Goal: Information Seeking & Learning: Learn about a topic

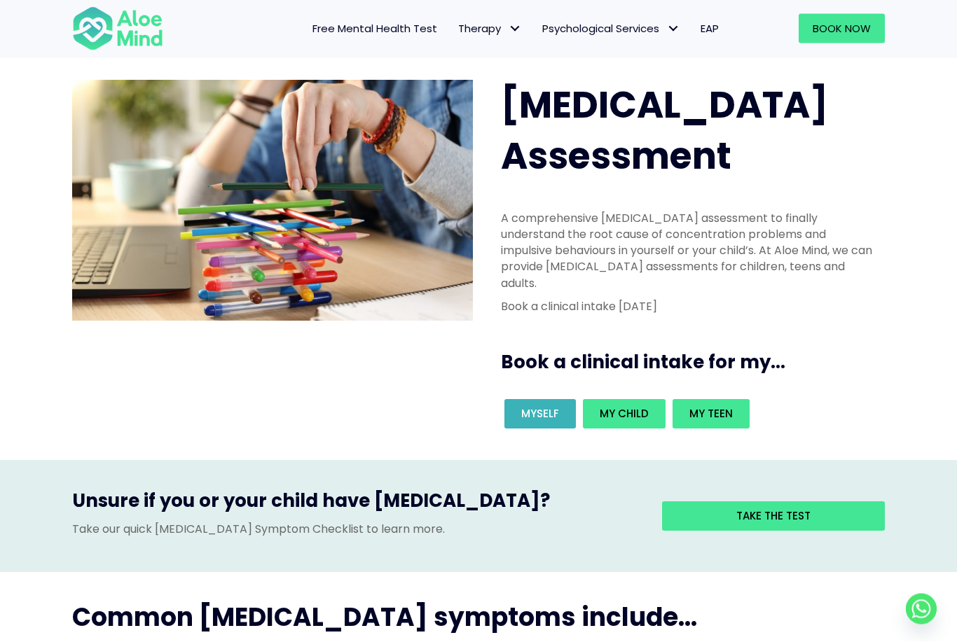
scroll to position [25, 0]
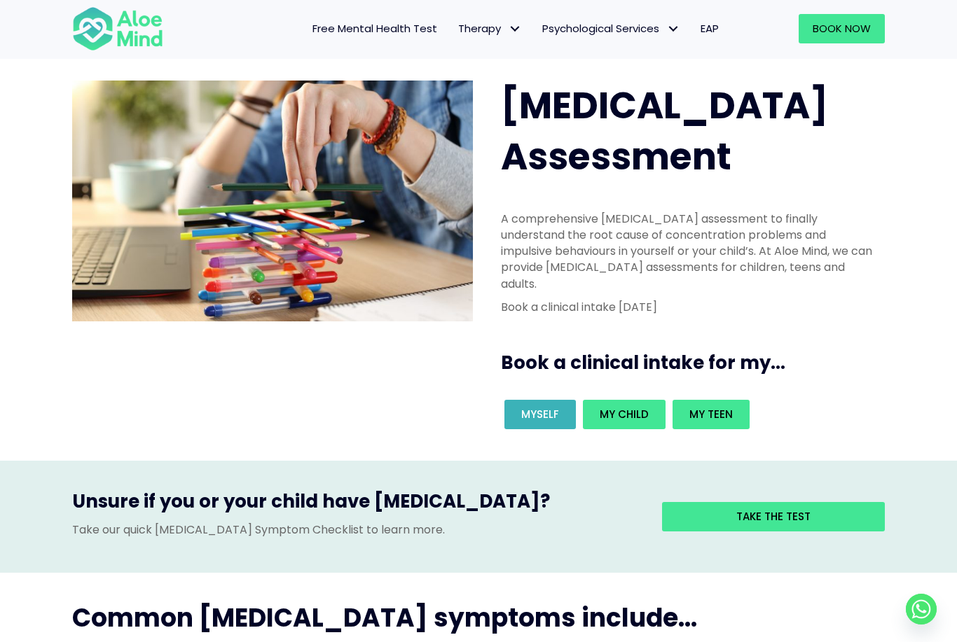
click at [511, 400] on link "Myself" at bounding box center [539, 414] width 71 height 29
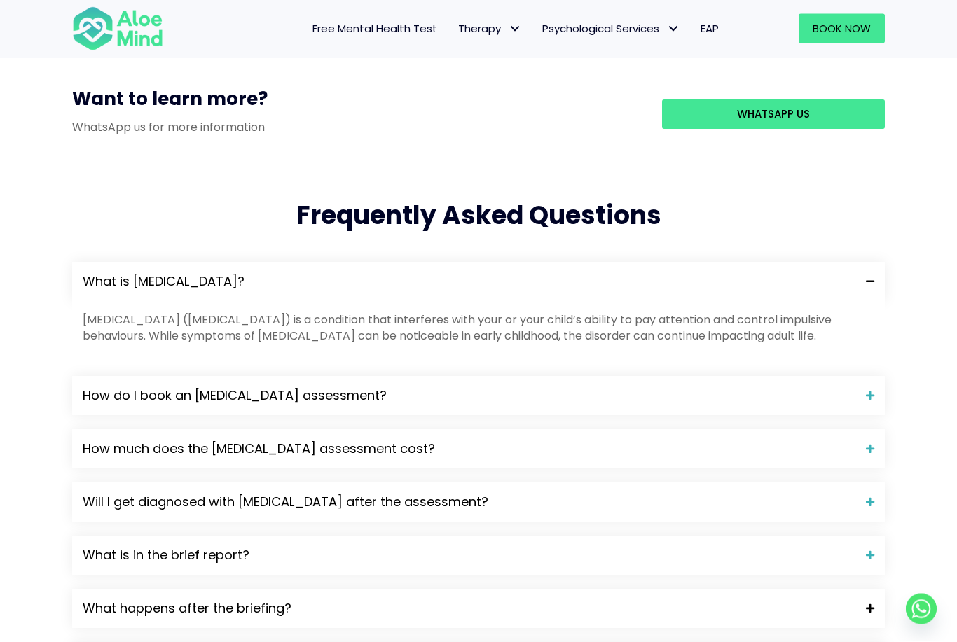
scroll to position [1366, 0]
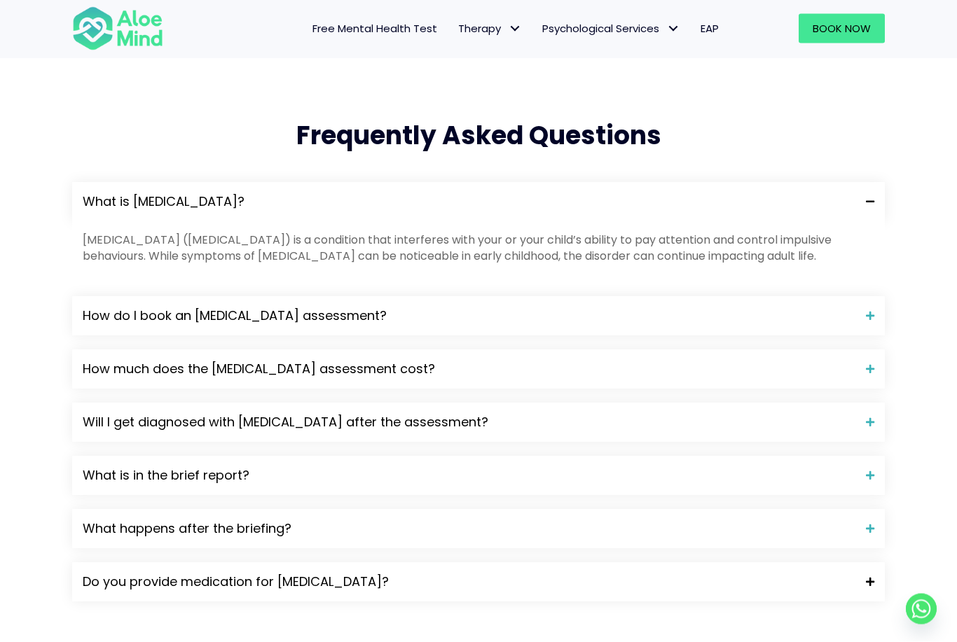
click at [204, 574] on span "Do you provide medication for ADHD?" at bounding box center [469, 583] width 772 height 18
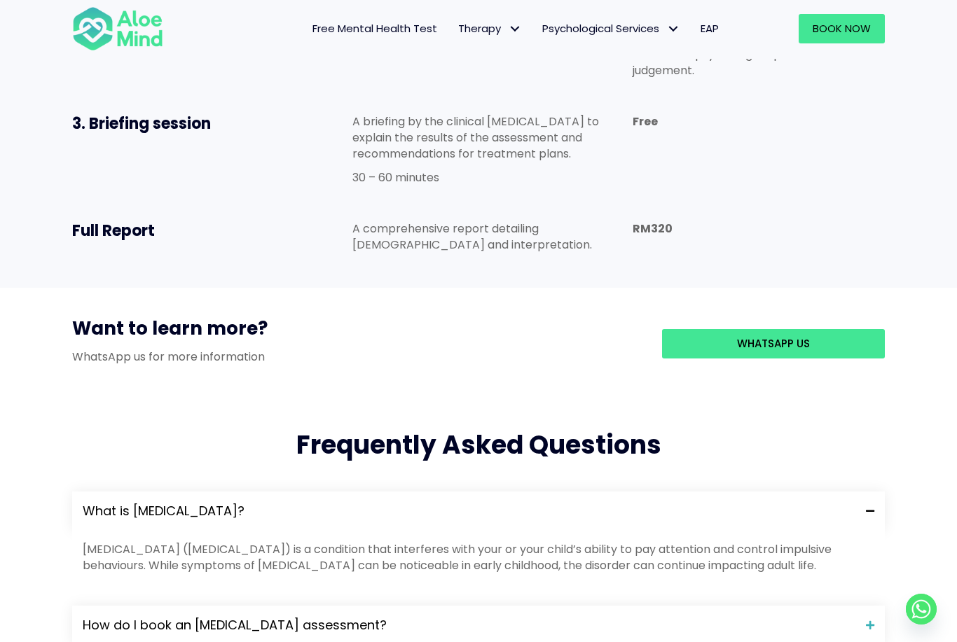
scroll to position [620, 0]
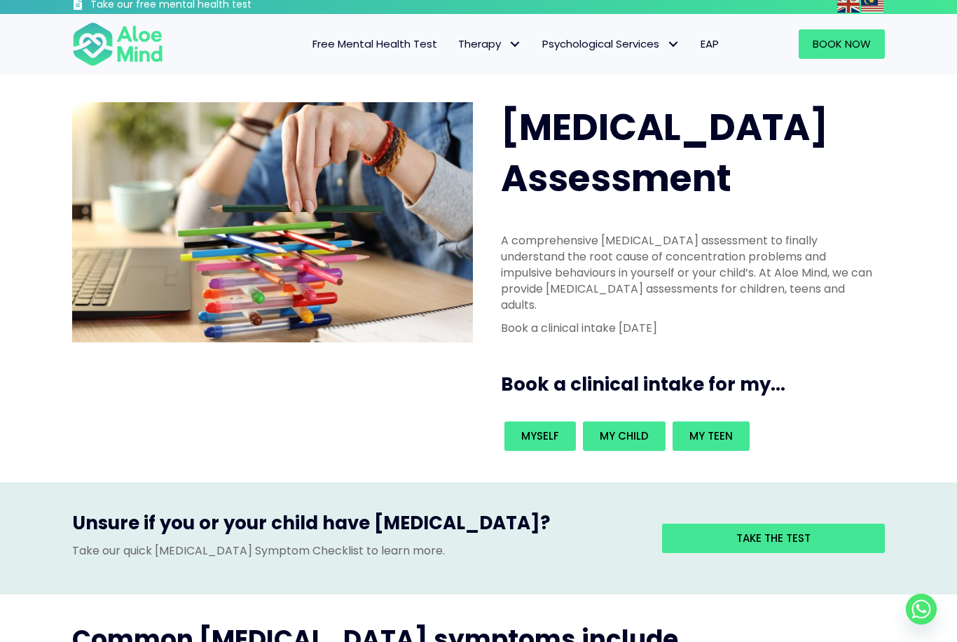
scroll to position [6, 0]
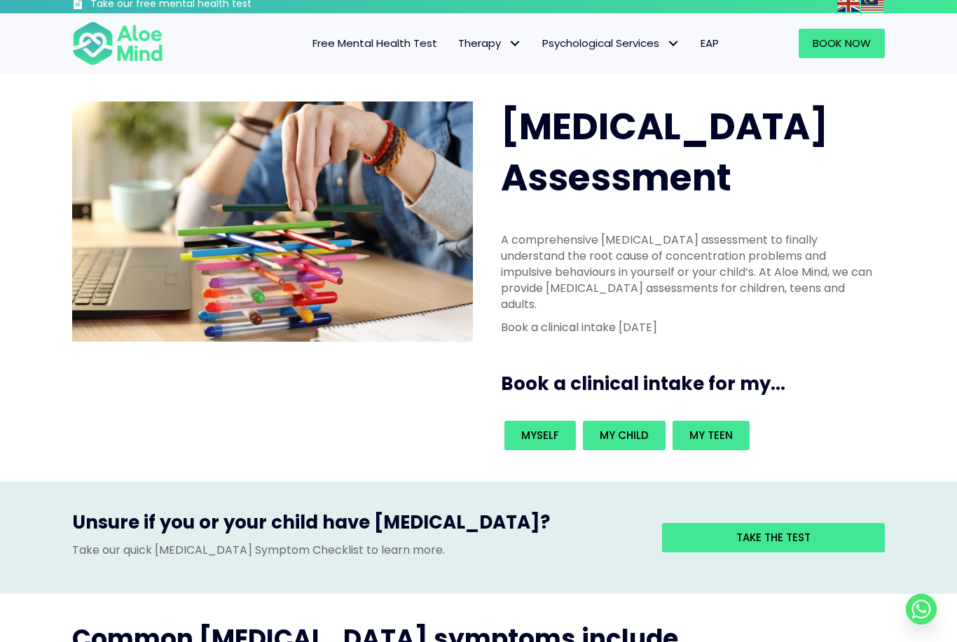
click at [410, 48] on span "Free Mental Health Test" at bounding box center [374, 43] width 125 height 15
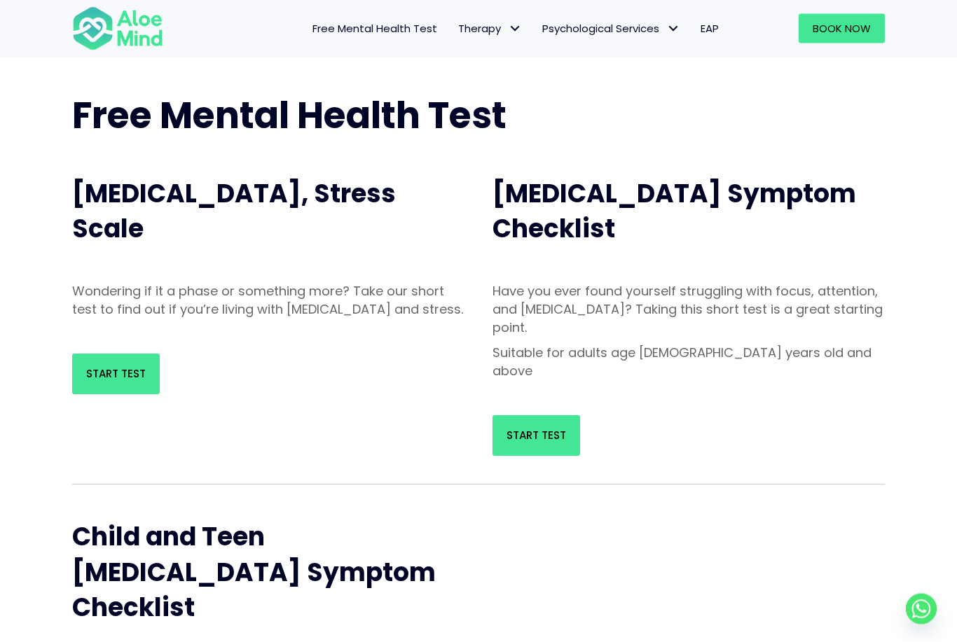
scroll to position [57, 0]
click at [564, 415] on link "Start Test" at bounding box center [536, 435] width 88 height 41
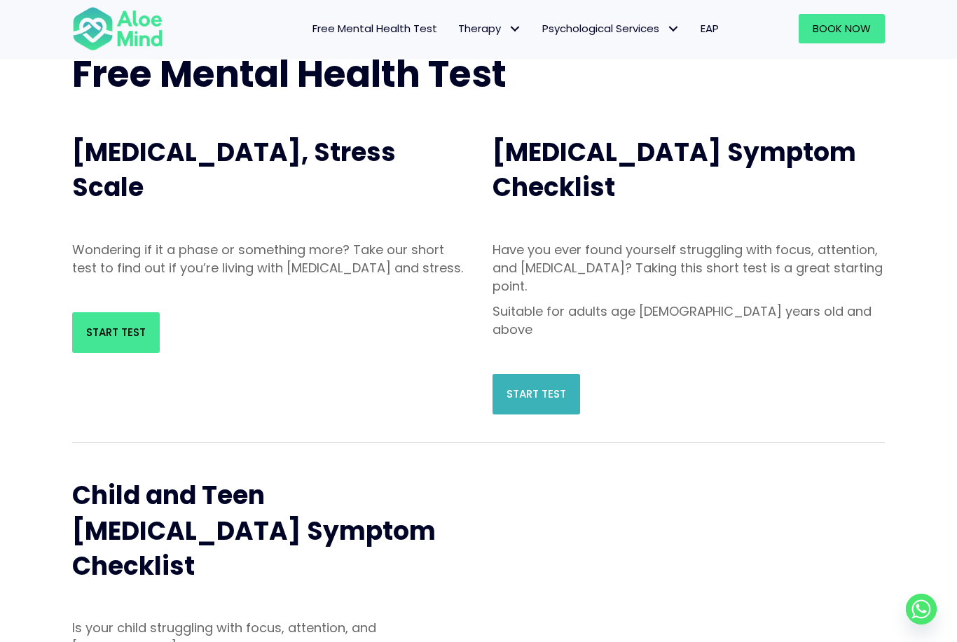
scroll to position [102, 0]
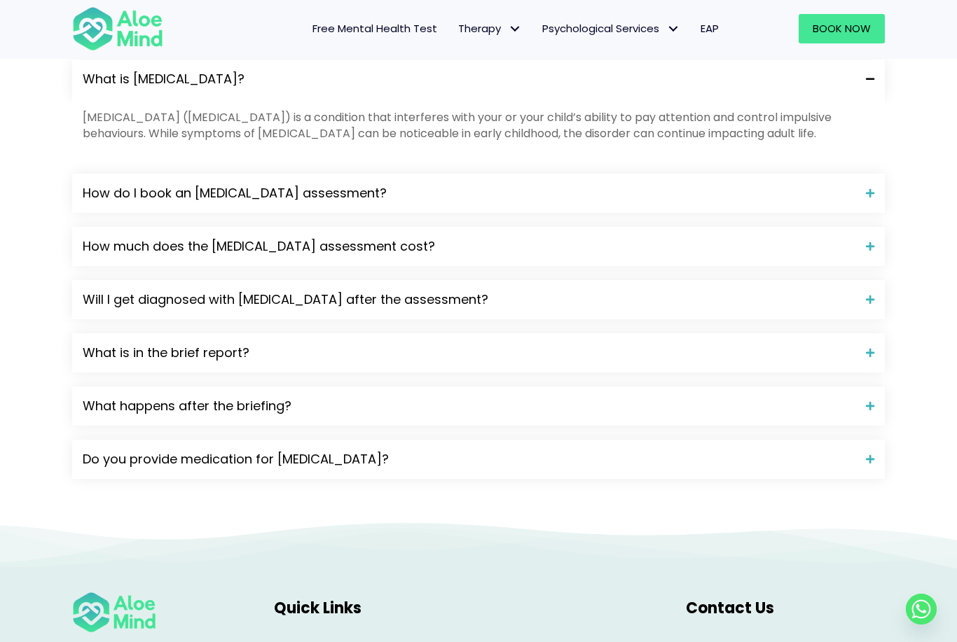
scroll to position [1489, 0]
click at [598, 451] on span "Do you provide medication for ADHD?" at bounding box center [469, 460] width 772 height 18
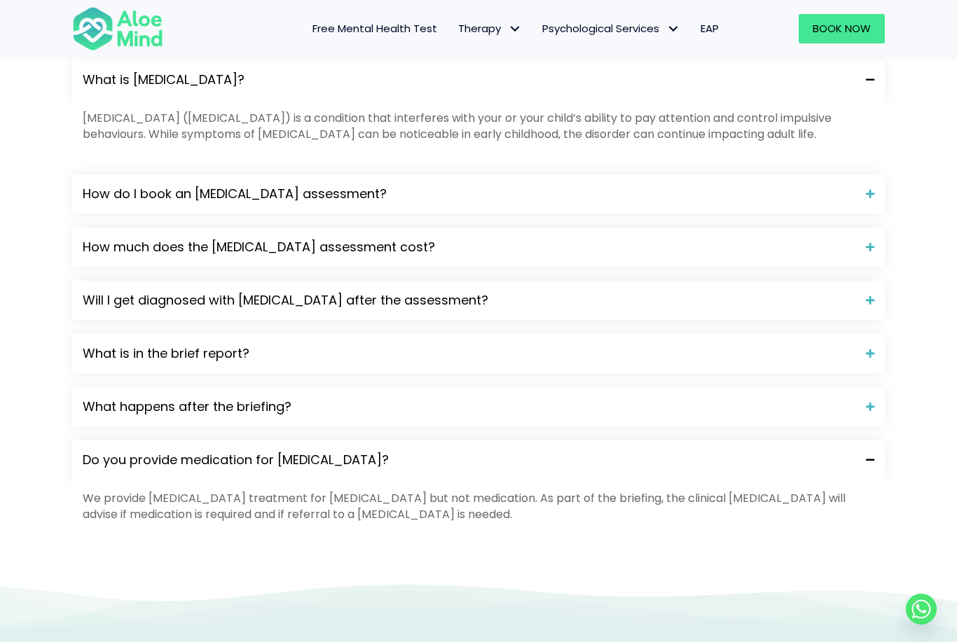
scroll to position [1479, 0]
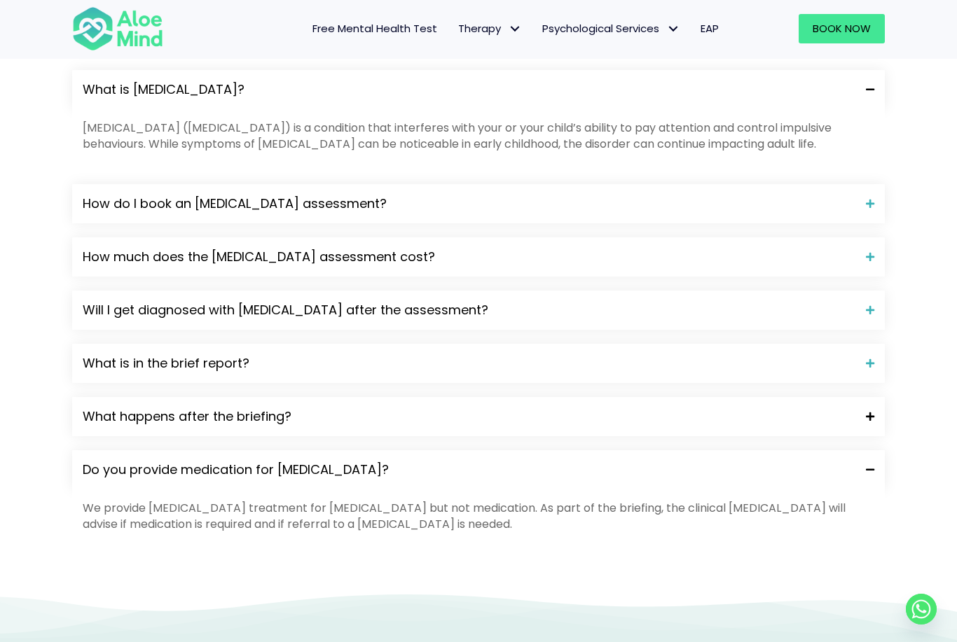
click at [749, 408] on span "What happens after the briefing?" at bounding box center [469, 417] width 772 height 18
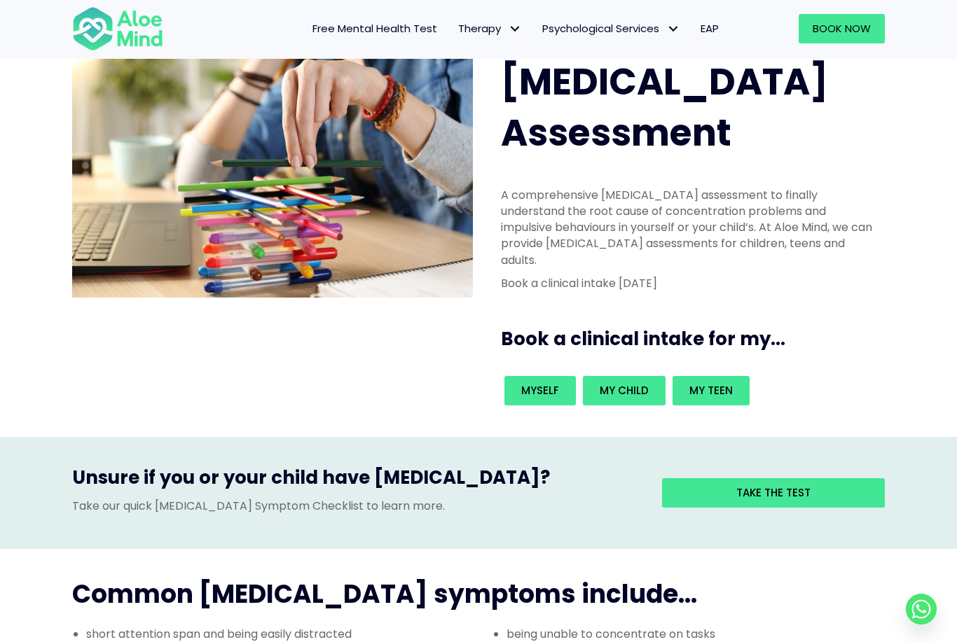
scroll to position [0, 0]
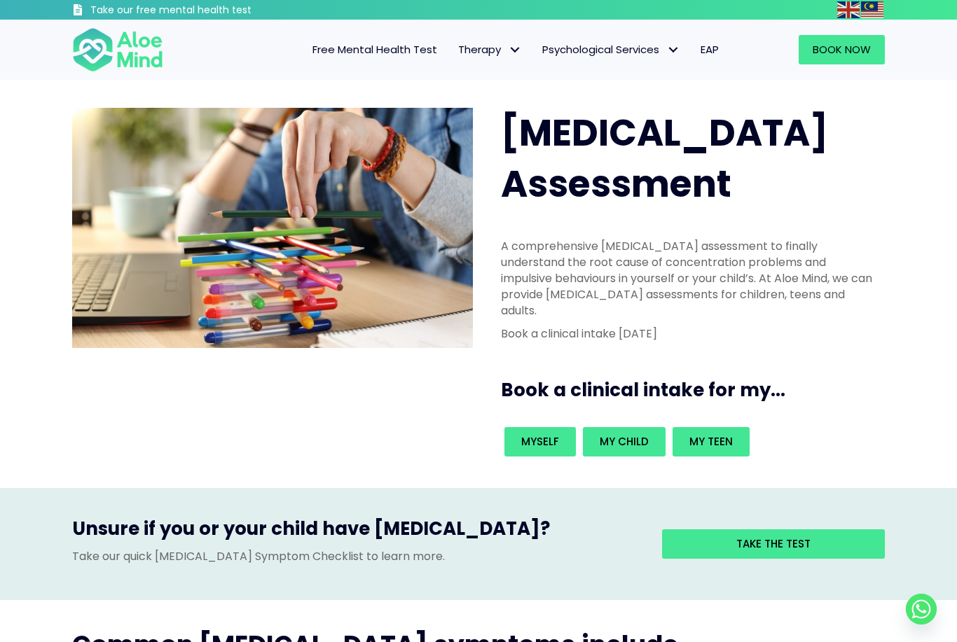
click at [702, 44] on span "EAP" at bounding box center [709, 49] width 18 height 15
click at [712, 51] on span "EAP" at bounding box center [709, 49] width 18 height 15
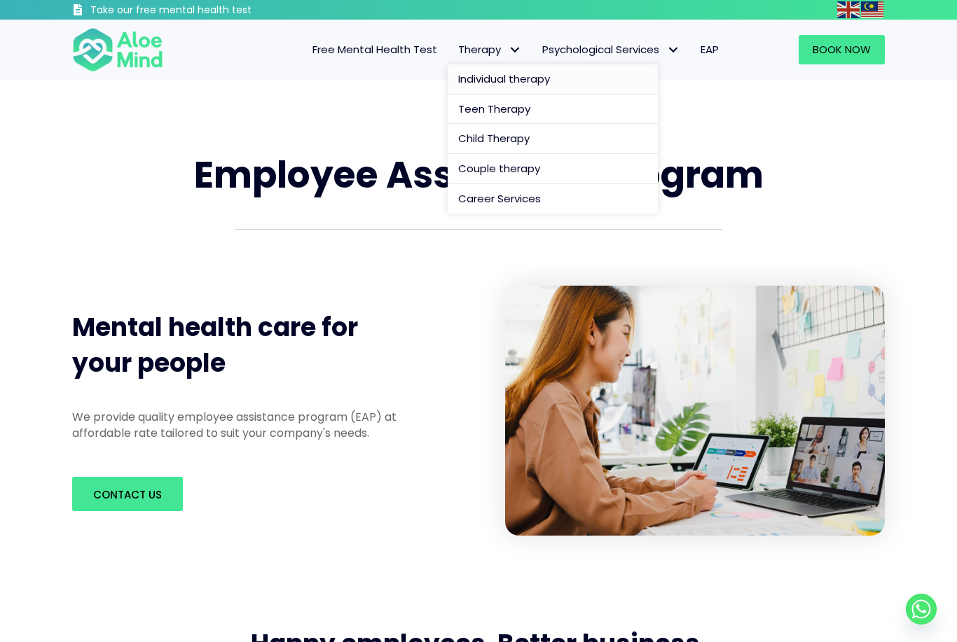
click at [530, 71] on span "Individual therapy" at bounding box center [504, 78] width 92 height 15
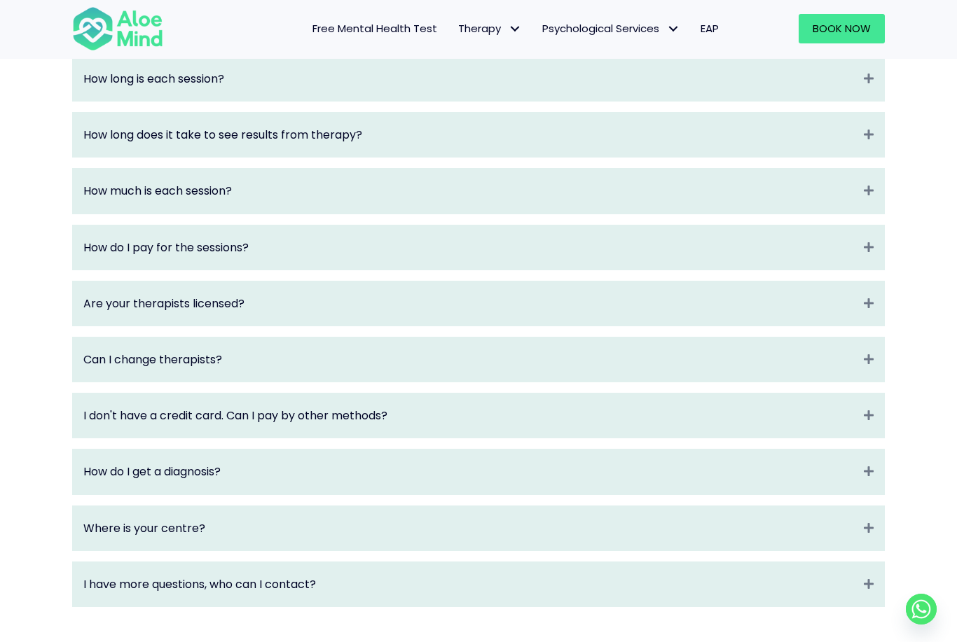
scroll to position [1811, 0]
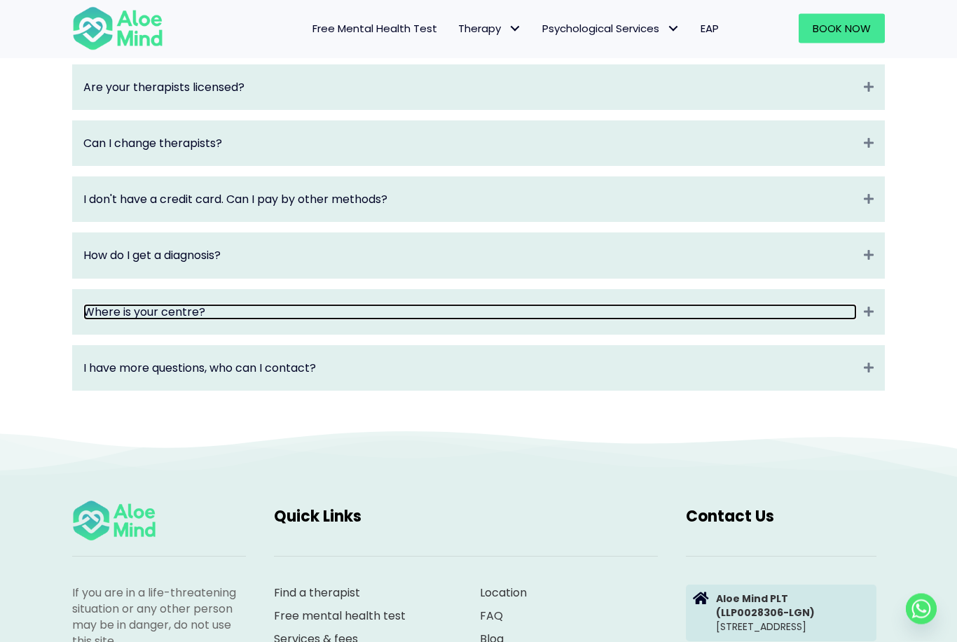
click at [749, 321] on link "Where is your centre?" at bounding box center [469, 313] width 773 height 16
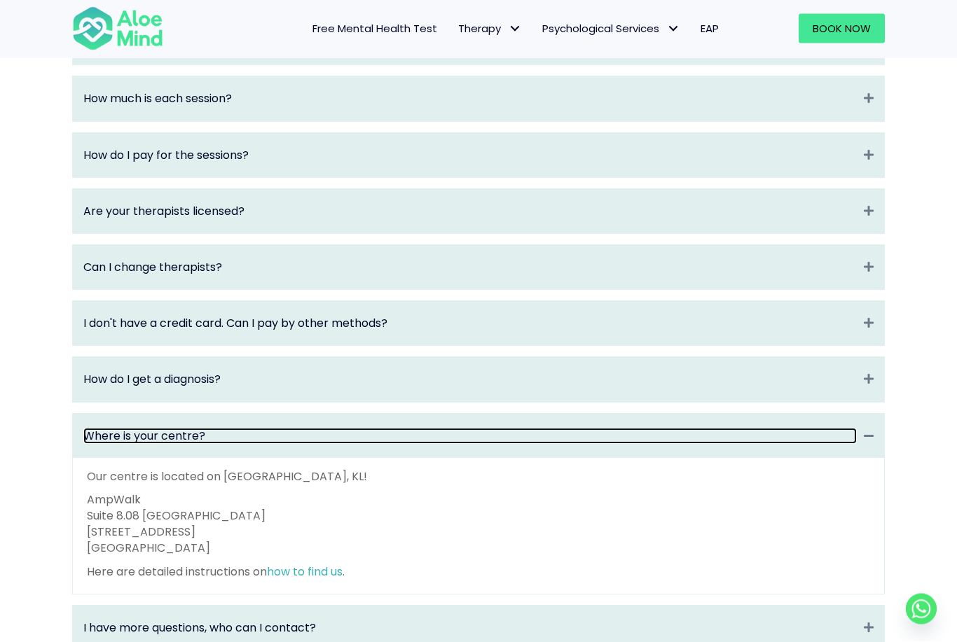
scroll to position [1815, 0]
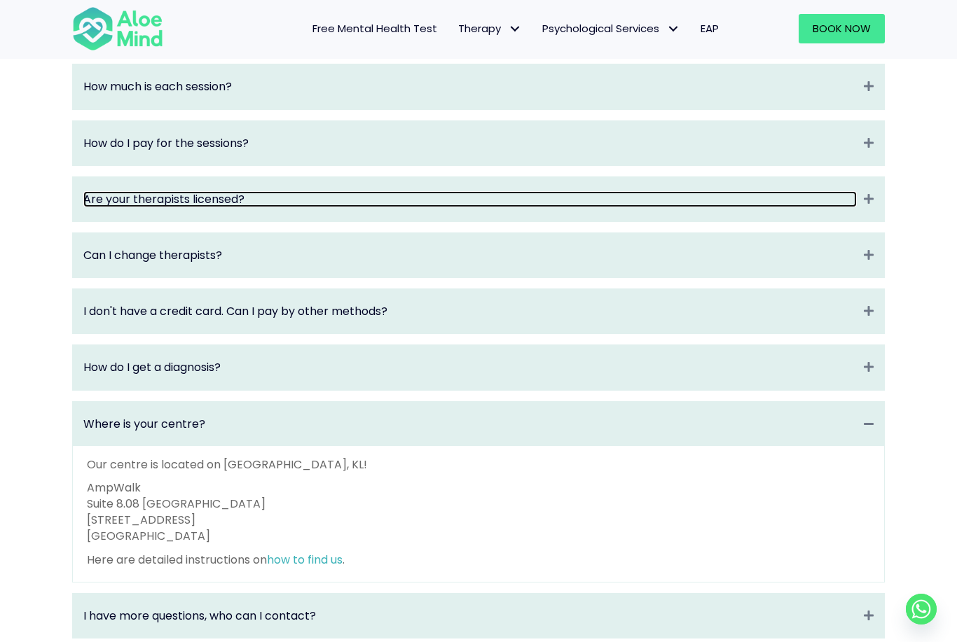
click at [545, 207] on link "Are your therapists licensed?" at bounding box center [469, 199] width 773 height 16
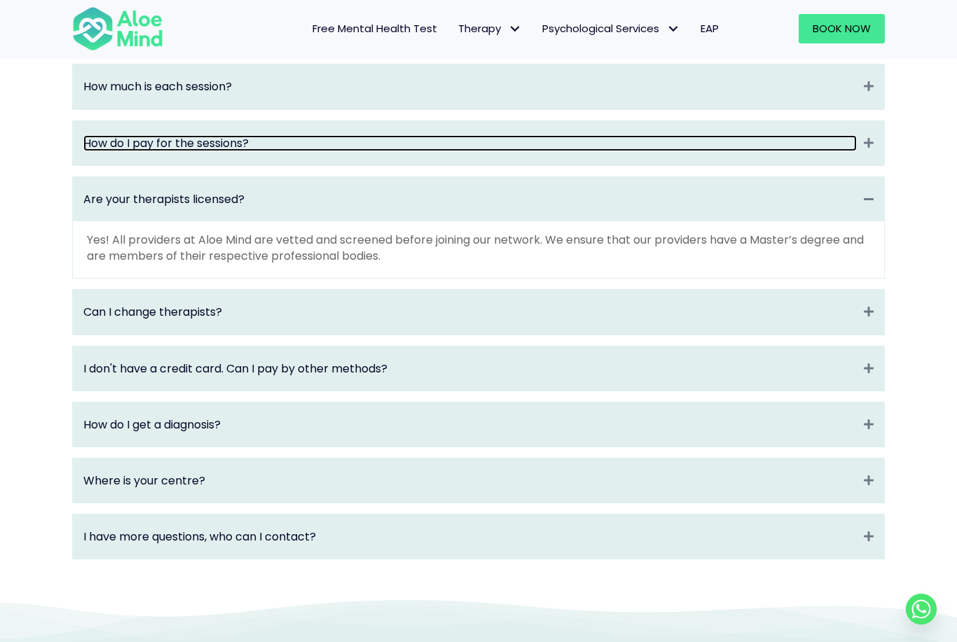
click at [519, 151] on link "How do I pay for the sessions?" at bounding box center [469, 143] width 773 height 16
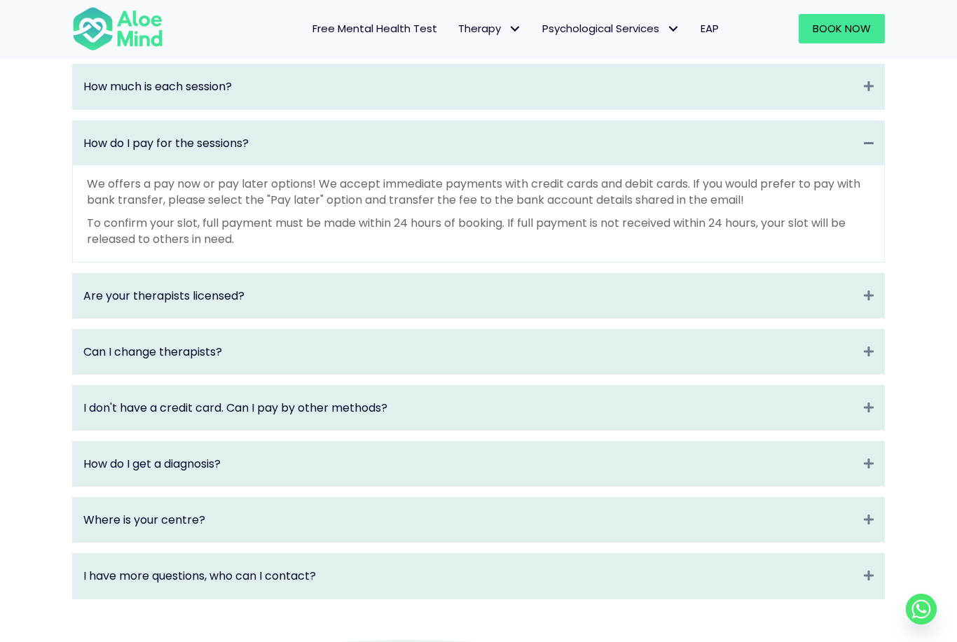
click at [300, 542] on div "Where is your centre? Collapse" at bounding box center [478, 520] width 811 height 44
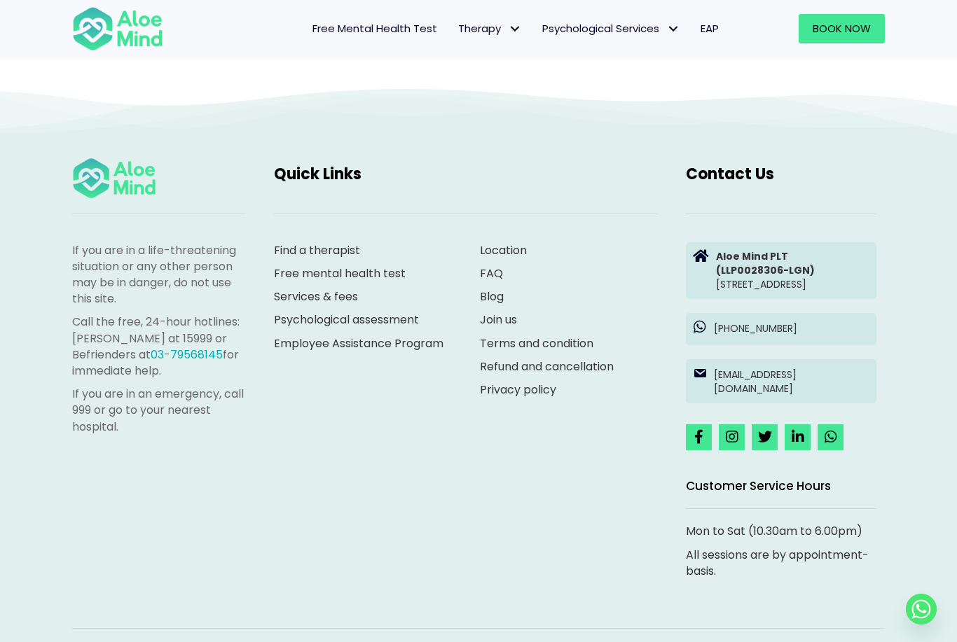
scroll to position [2404, 0]
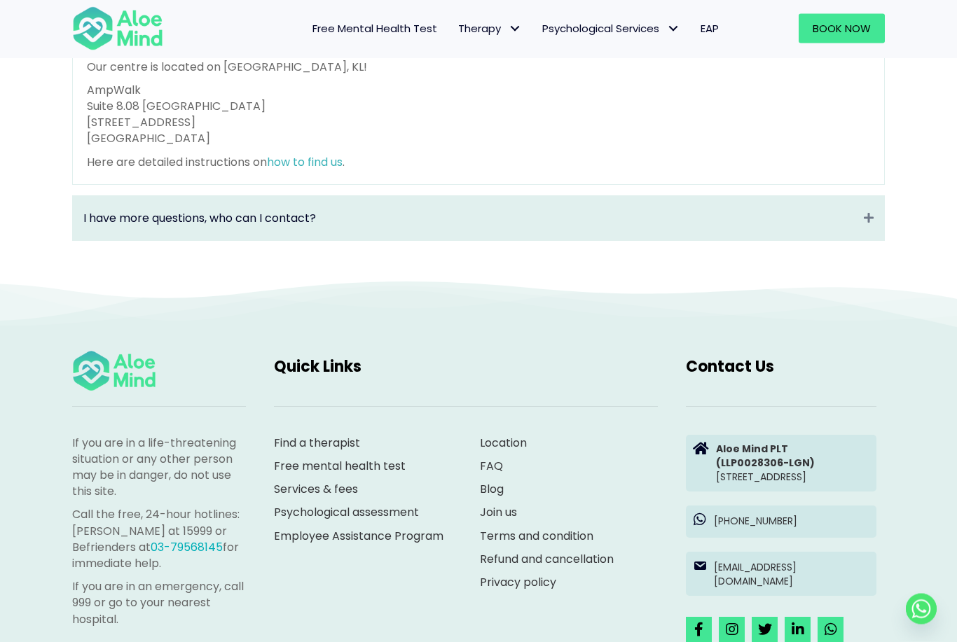
click at [595, 241] on div "I have more questions, who can I contact? Expand" at bounding box center [478, 219] width 811 height 44
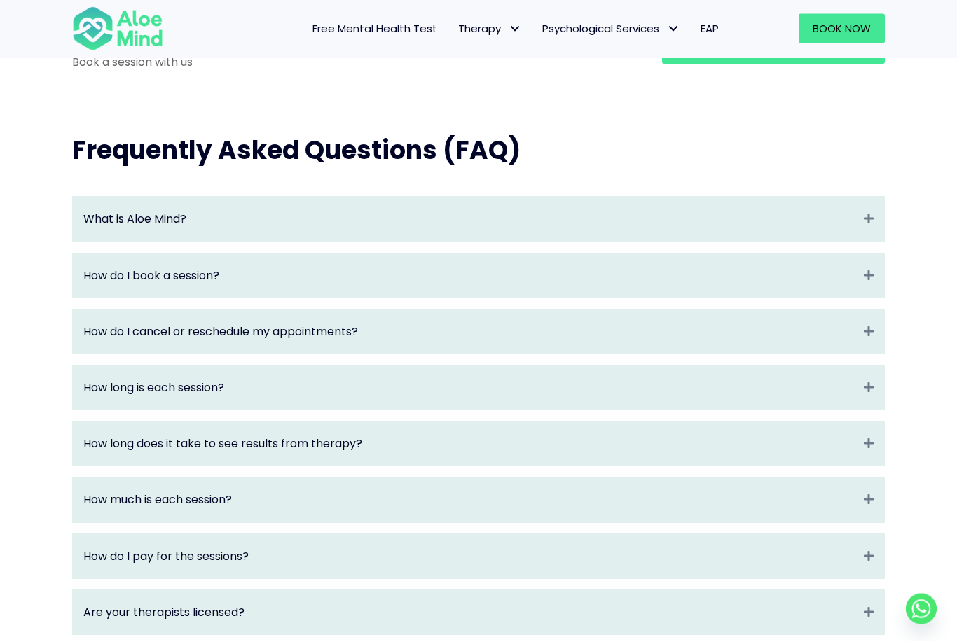
scroll to position [1401, 0]
click at [388, 298] on div "How do I book a session? Expand" at bounding box center [478, 276] width 811 height 44
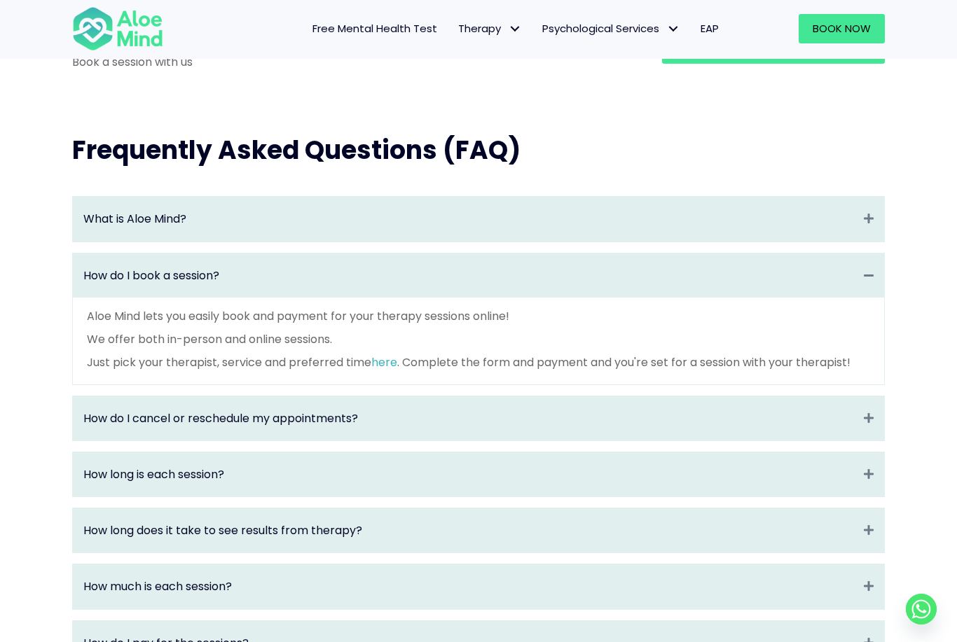
click at [501, 214] on div "What is Aloe Mind? Expand" at bounding box center [478, 219] width 811 height 44
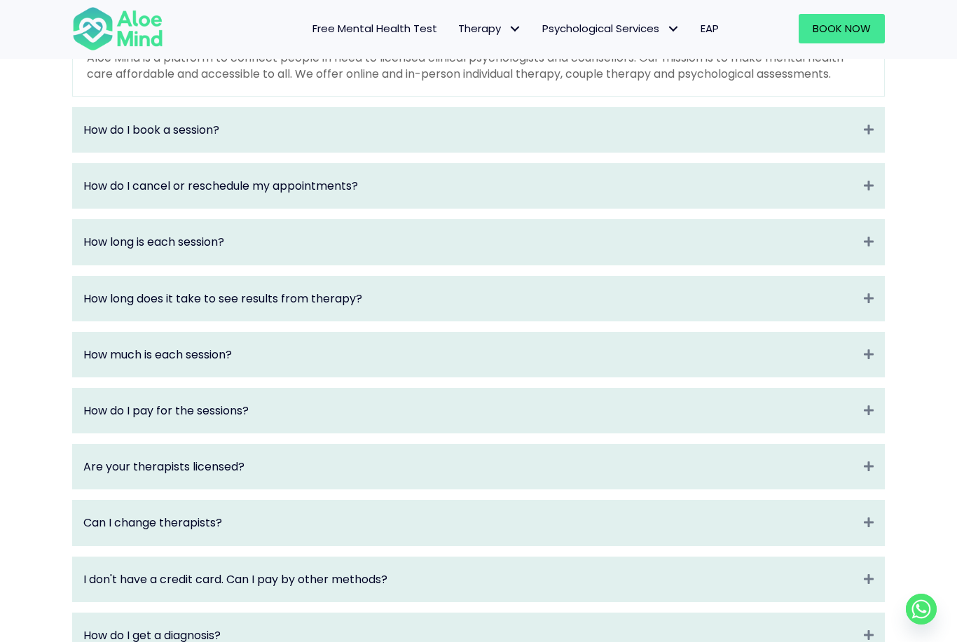
scroll to position [1614, 0]
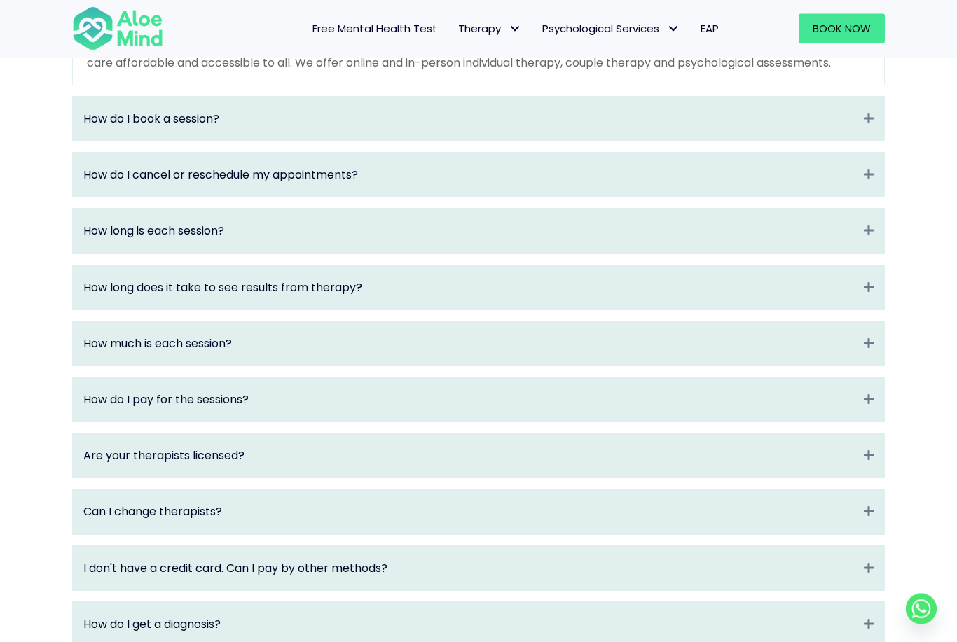
click at [518, 532] on div "Can I change therapists? Expand" at bounding box center [478, 512] width 811 height 44
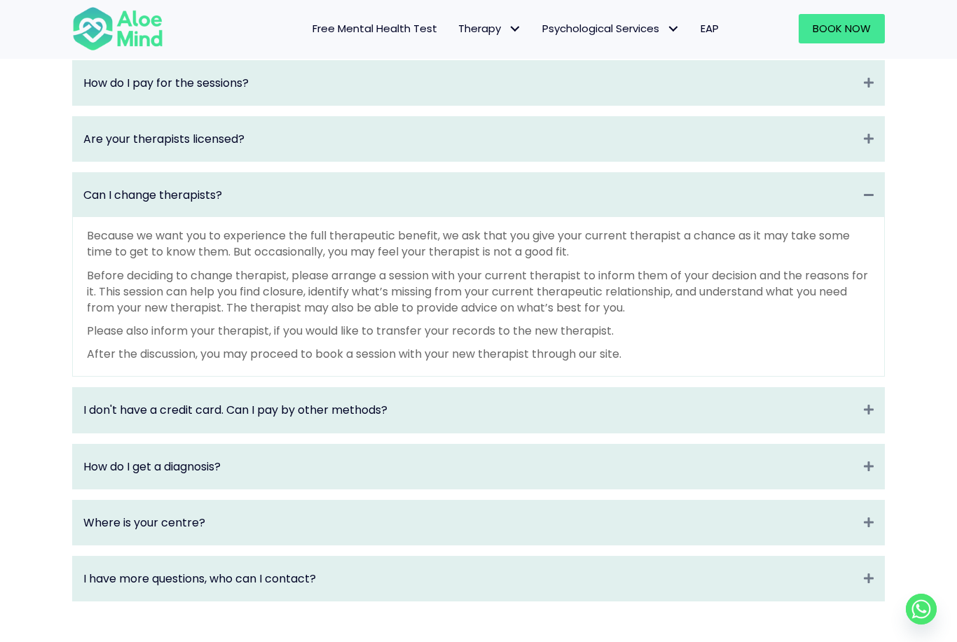
scroll to position [1874, 0]
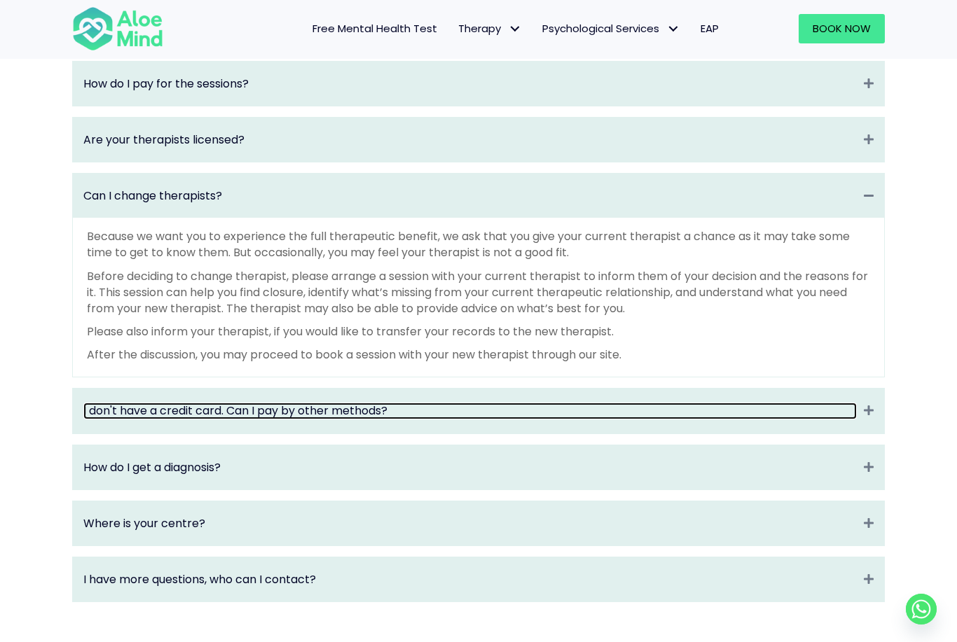
click at [635, 415] on link "I don't have a credit card. Can I pay by other methods?" at bounding box center [469, 411] width 773 height 16
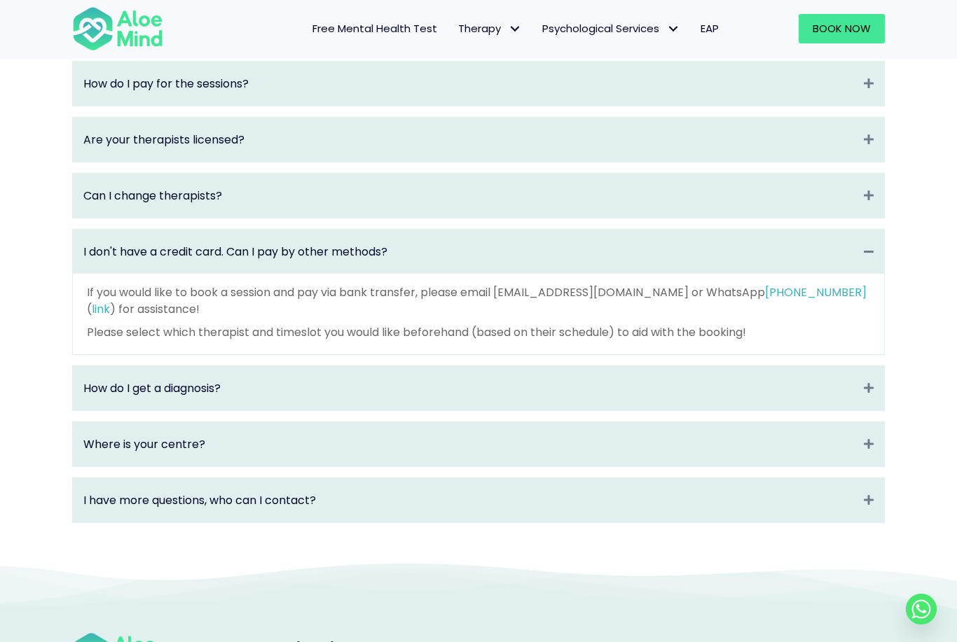
click at [653, 410] on div "How do I get a diagnosis? Expand" at bounding box center [478, 388] width 811 height 44
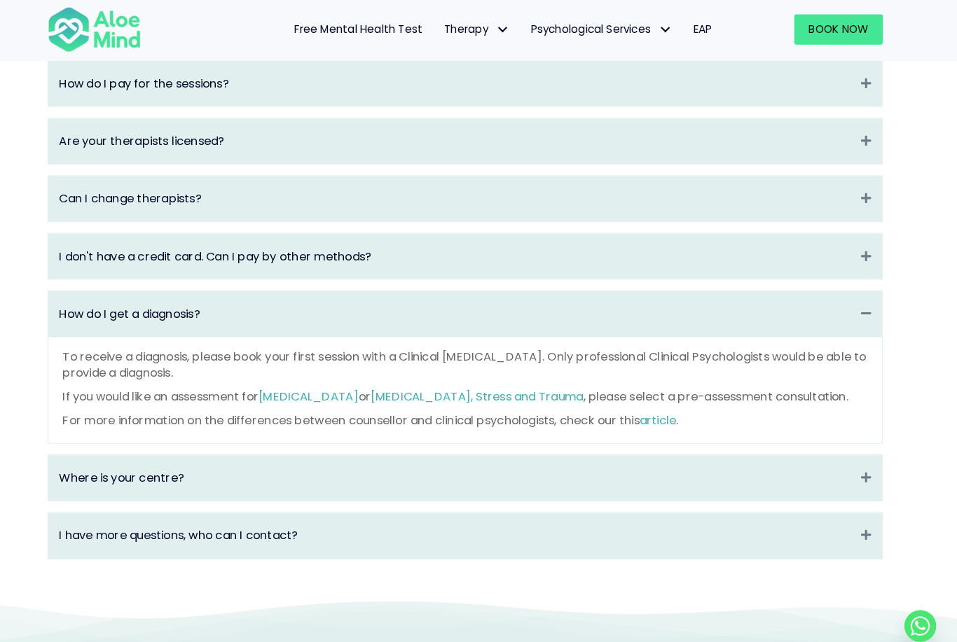
scroll to position [1873, 3]
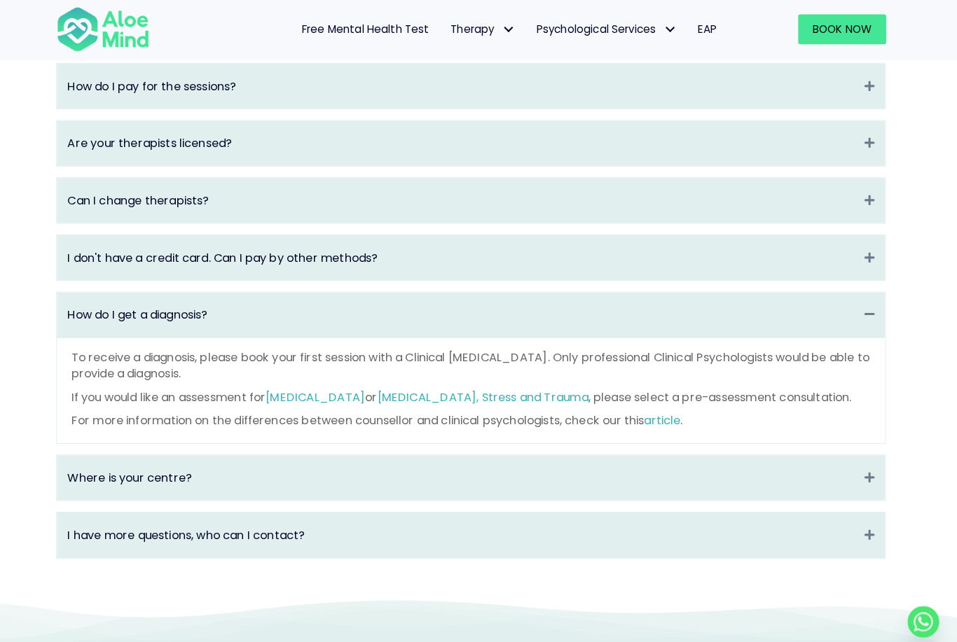
click at [277, 397] on link "ADHD" at bounding box center [325, 389] width 97 height 16
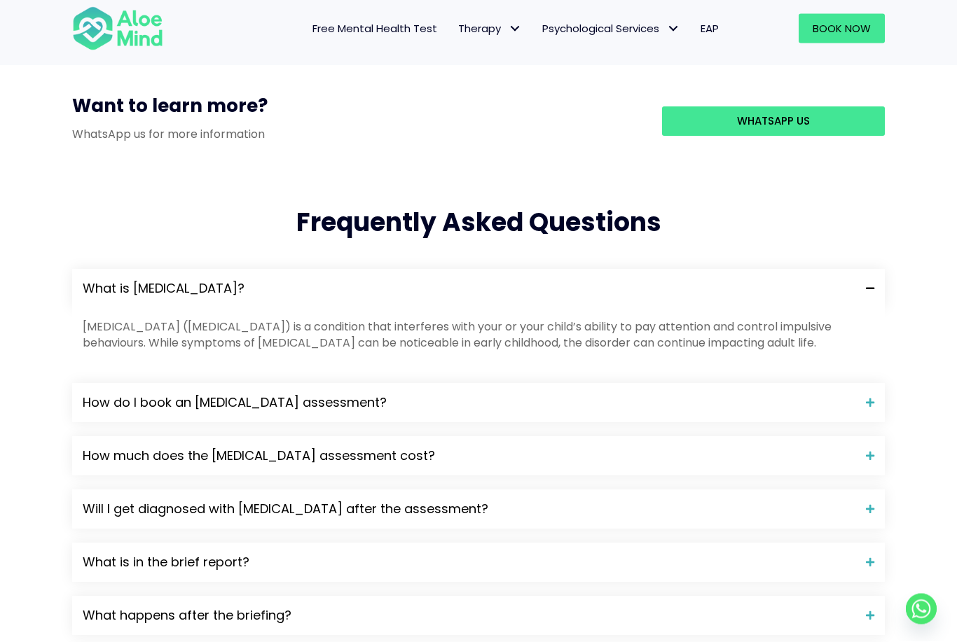
scroll to position [1284, 0]
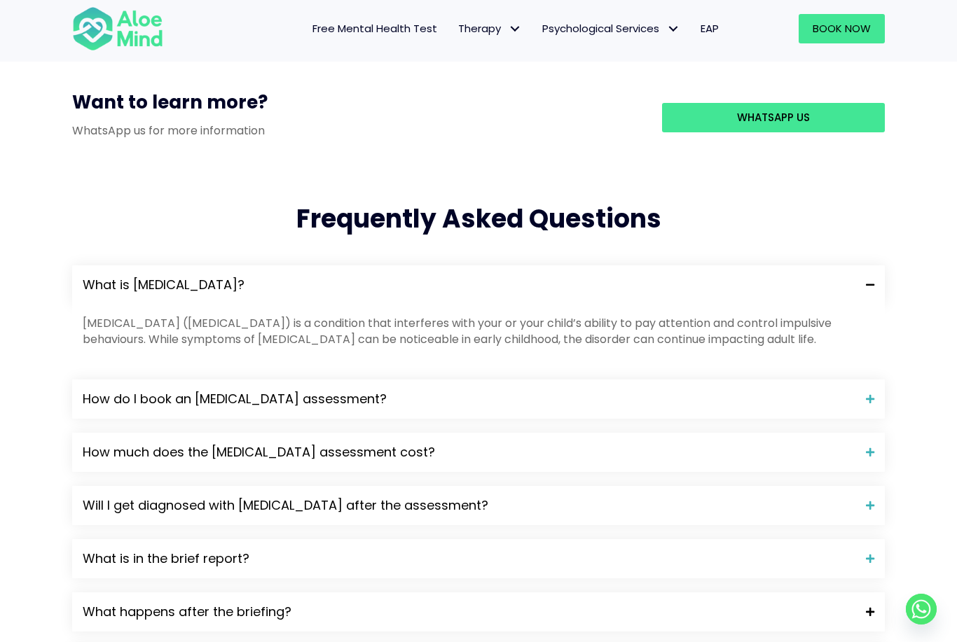
click at [492, 603] on span "What happens after the briefing?" at bounding box center [469, 612] width 772 height 18
click at [507, 539] on div "What is in the brief report?" at bounding box center [478, 558] width 812 height 39
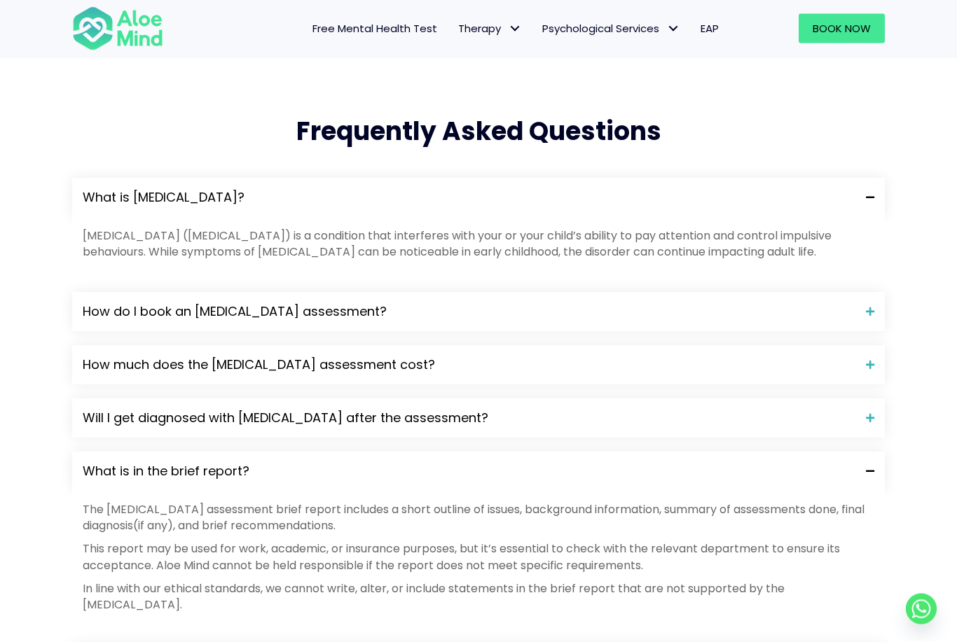
scroll to position [1363, 0]
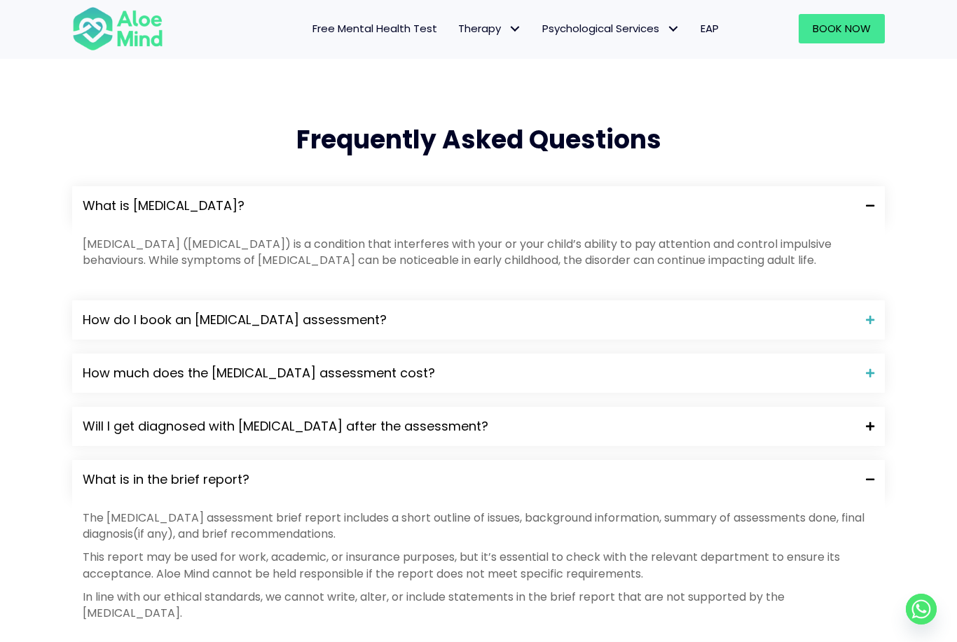
click at [628, 417] on span "Will I get diagnosed with ADHD after the assessment?" at bounding box center [469, 426] width 772 height 18
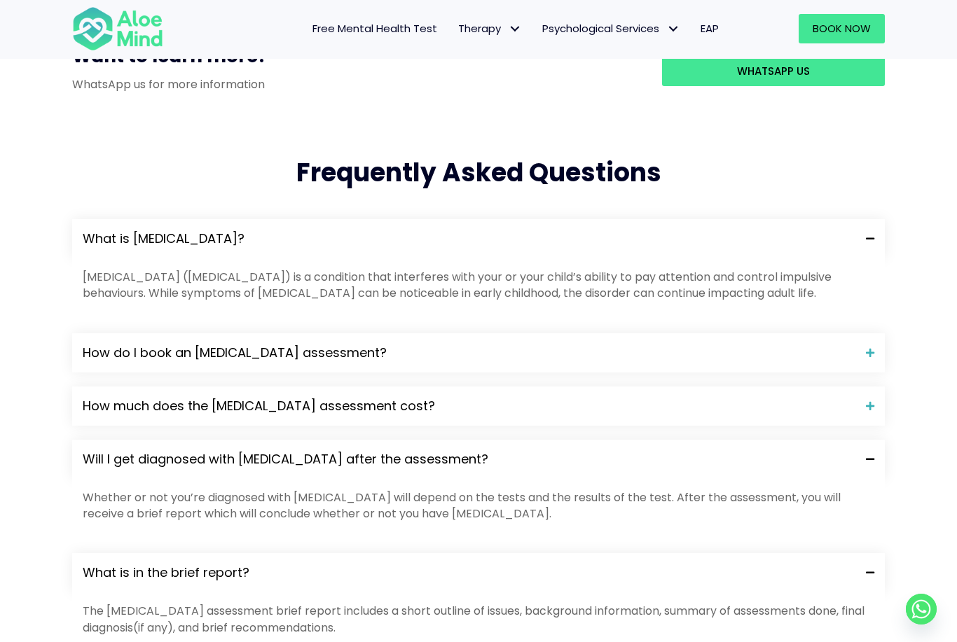
scroll to position [1326, 0]
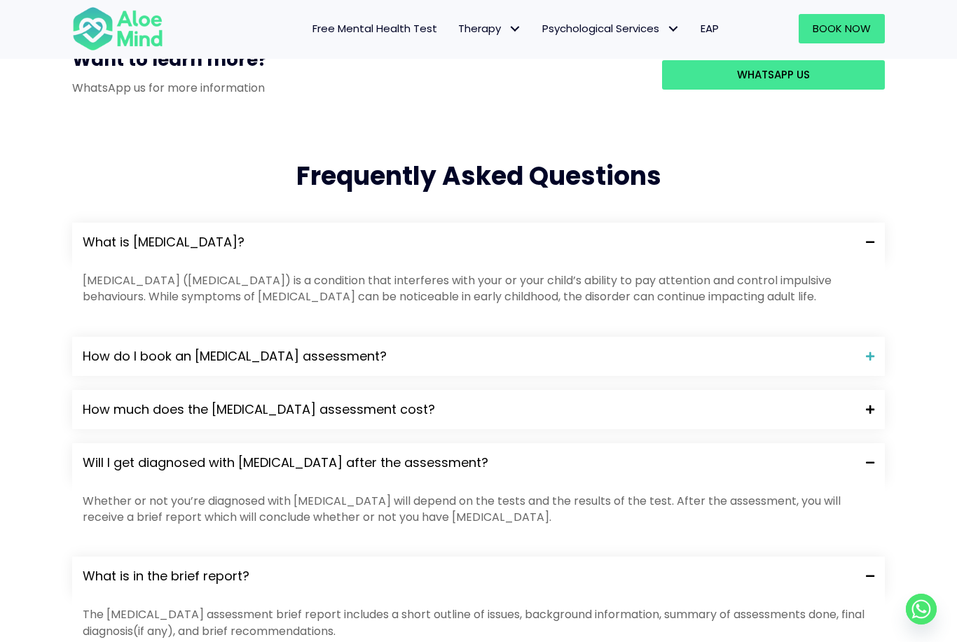
click at [347, 401] on span "How much does the ADHD assessment cost?" at bounding box center [469, 410] width 772 height 18
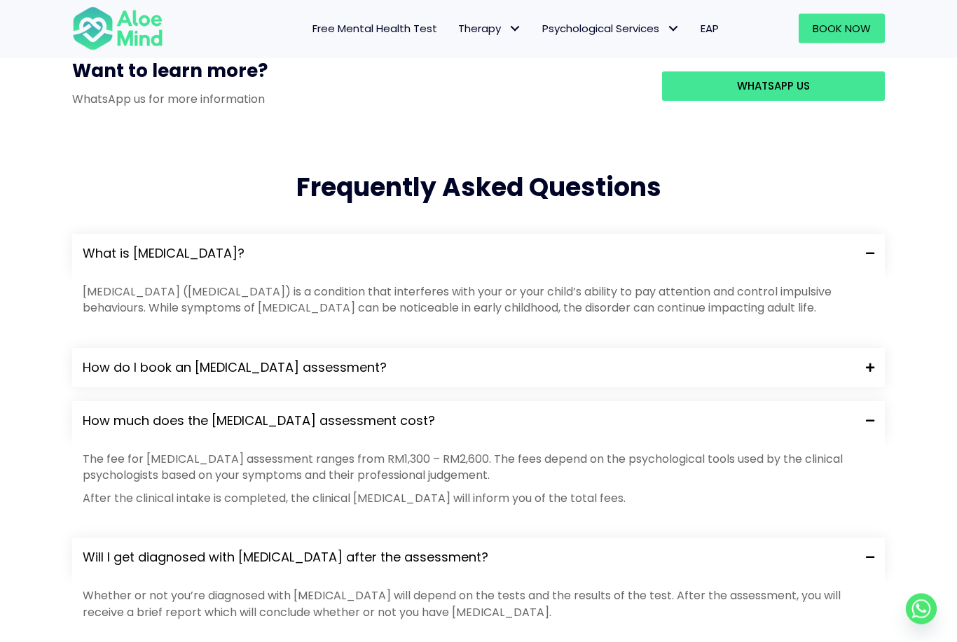
click at [632, 349] on div "How do I book an ADHD assessment?" at bounding box center [478, 368] width 812 height 39
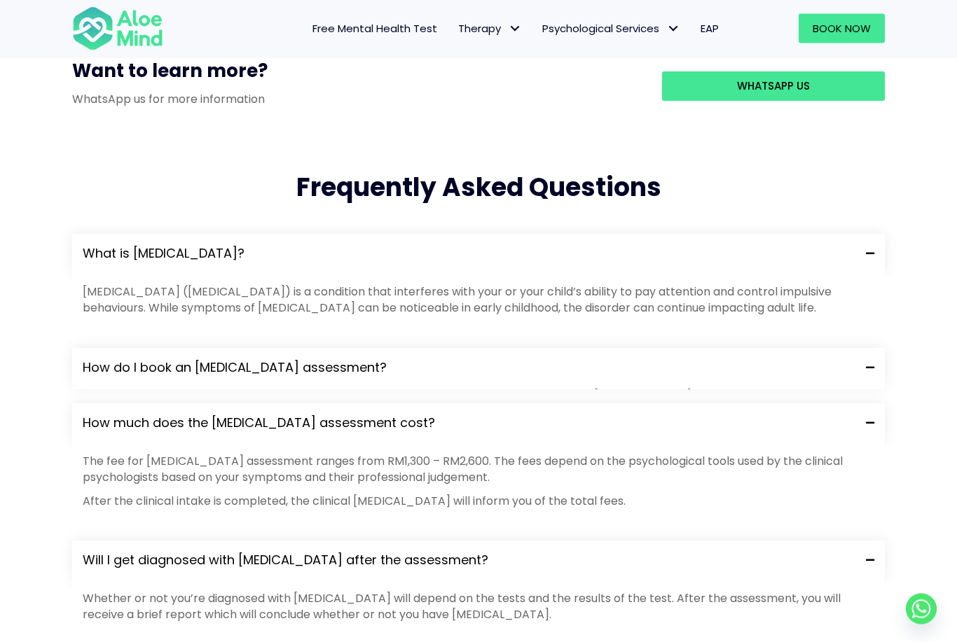
scroll to position [1315, 0]
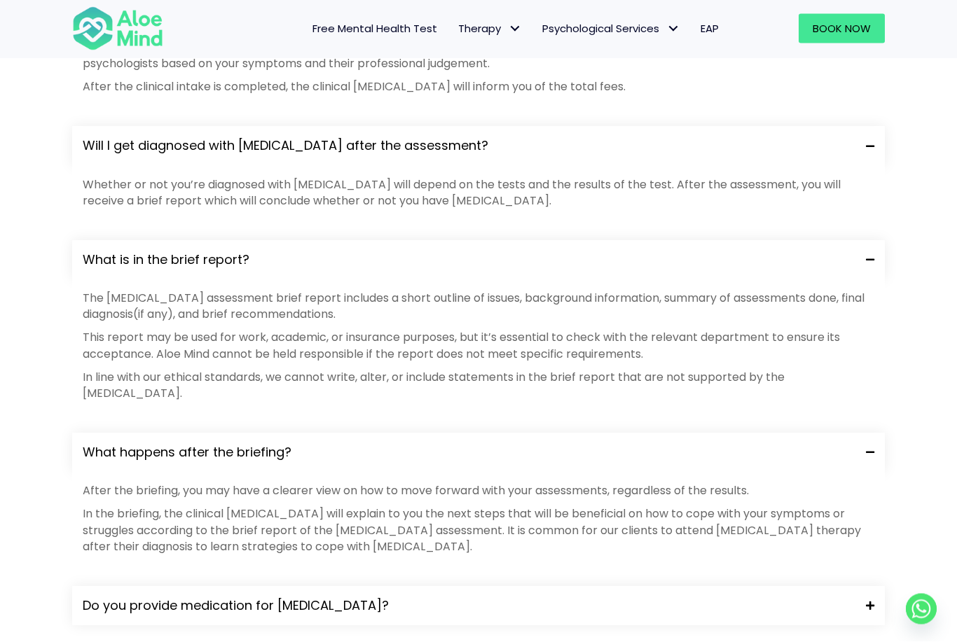
click at [422, 597] on span "Do you provide medication for ADHD?" at bounding box center [469, 606] width 772 height 18
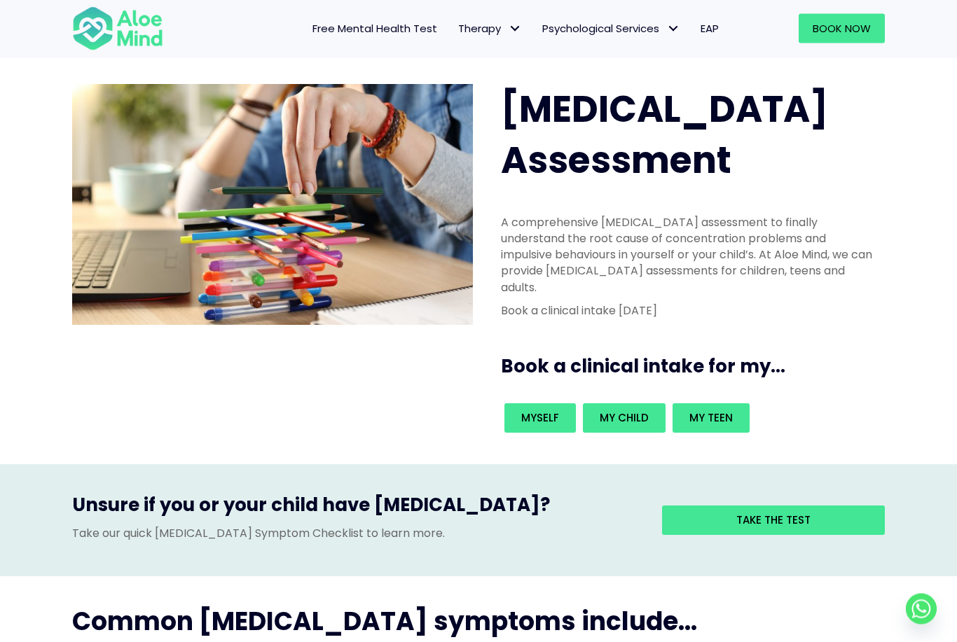
scroll to position [0, 0]
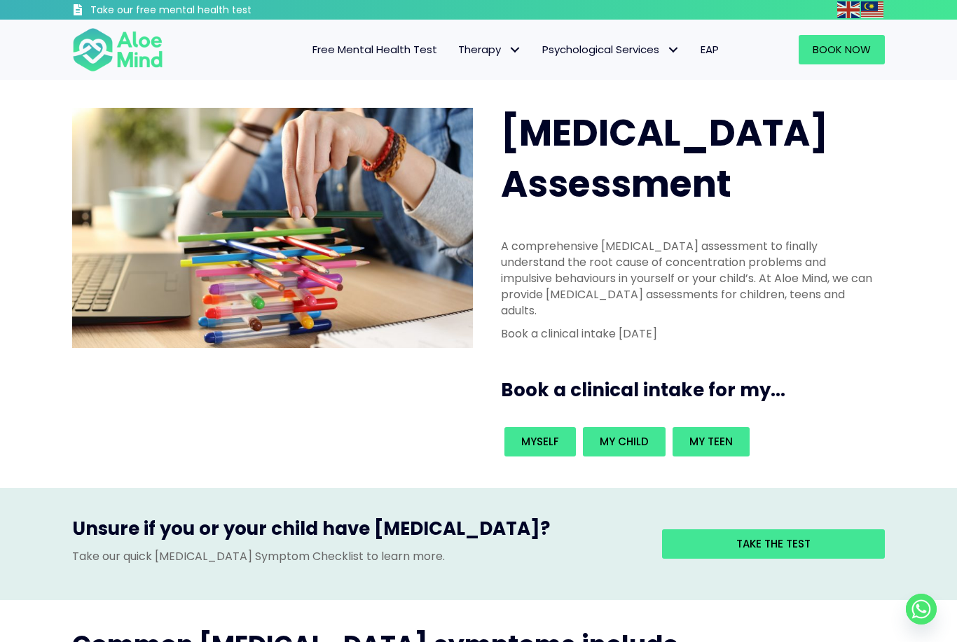
click at [408, 54] on span "Free Mental Health Test" at bounding box center [374, 49] width 125 height 15
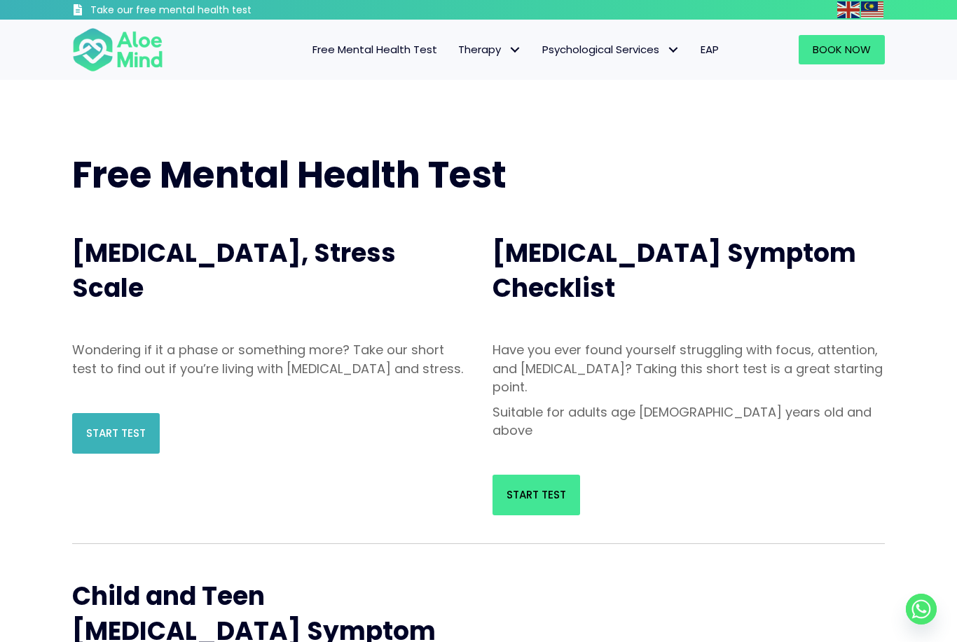
click at [144, 454] on link "Start Test" at bounding box center [116, 433] width 88 height 41
click at [340, 398] on div "Wondering if it a phase or something more? Take our short test to find out if y…" at bounding box center [268, 362] width 420 height 71
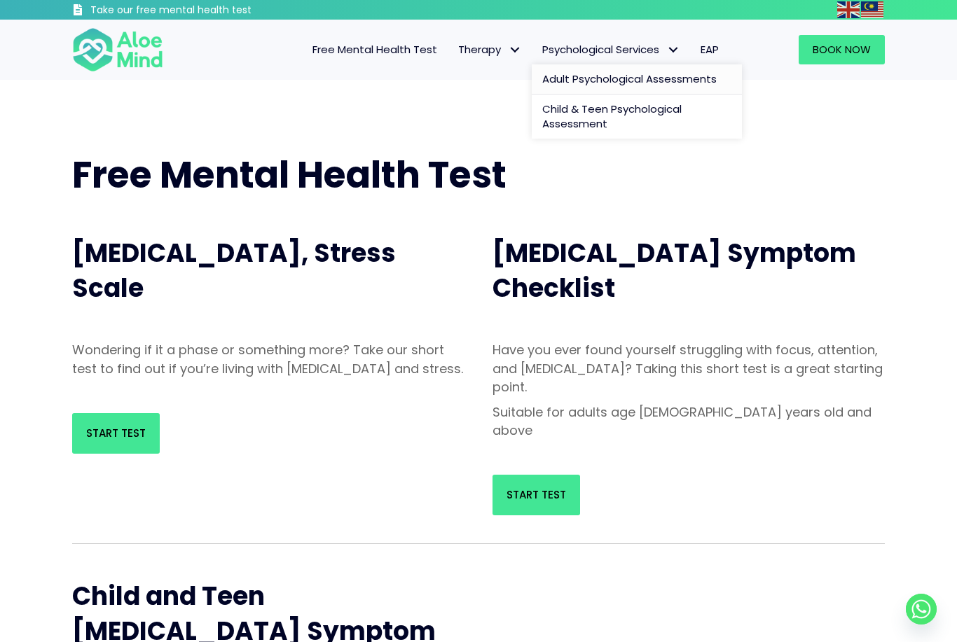
click at [696, 79] on span "Adult Psychological Assessments" at bounding box center [629, 78] width 174 height 15
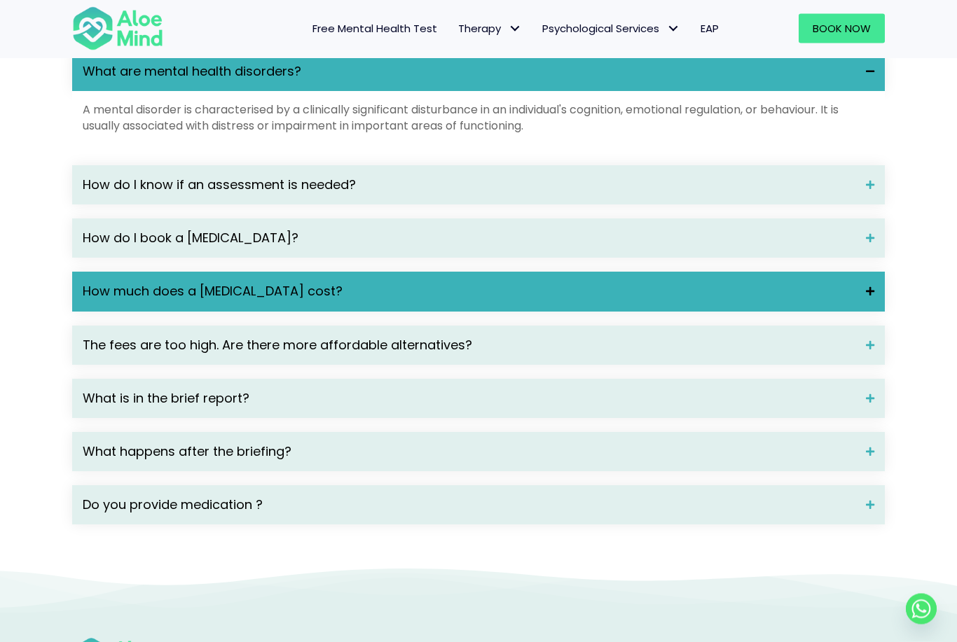
scroll to position [1892, 0]
click at [599, 311] on div "How much does a psychological assessment cost?" at bounding box center [478, 291] width 812 height 39
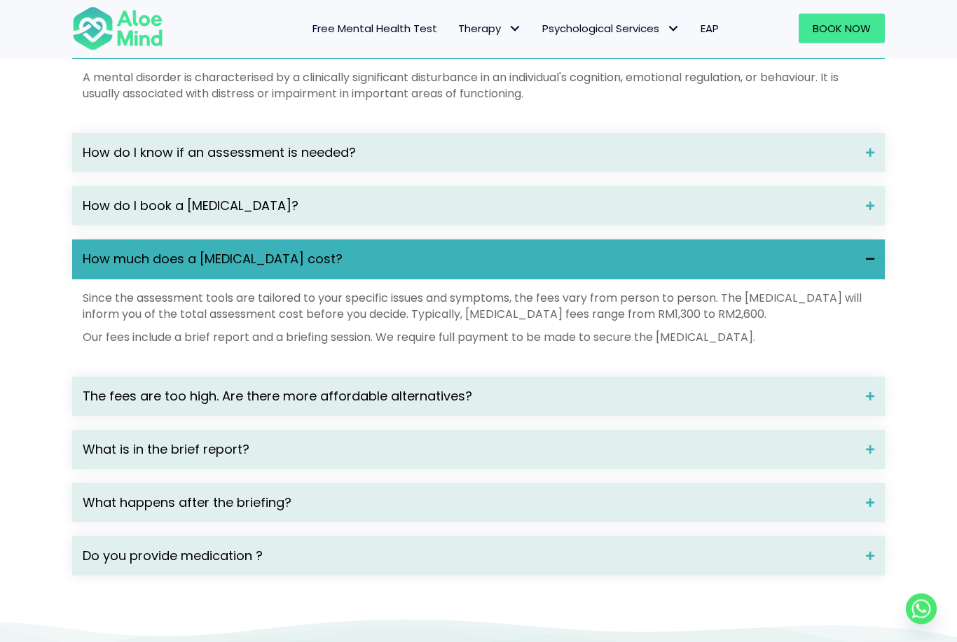
click at [354, 618] on div "Frequently Asked Questions What are mental health disorders? A mental disorder …" at bounding box center [478, 273] width 957 height 691
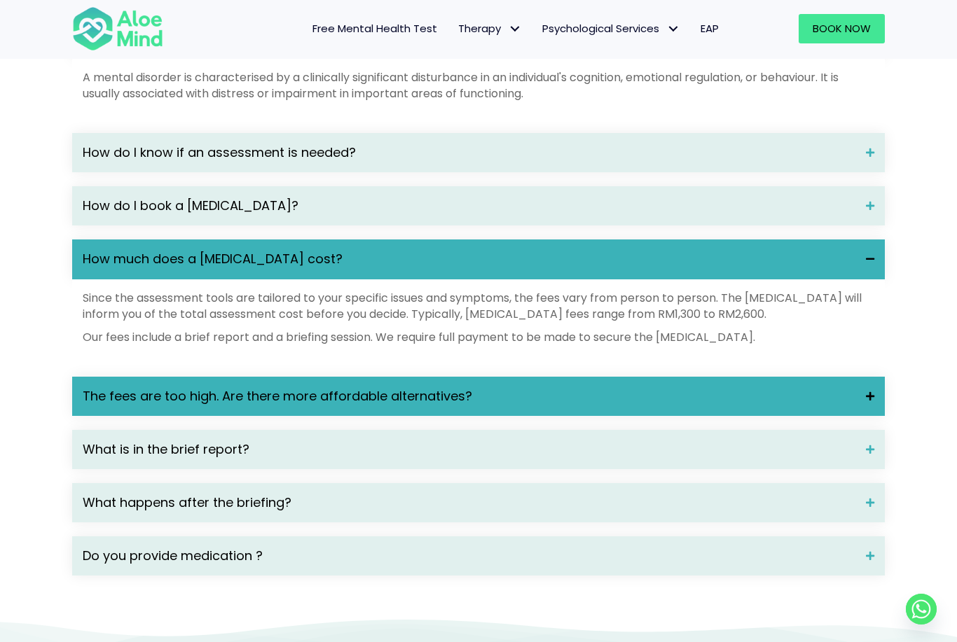
click at [476, 416] on div "The fees are too high. Are there more affordable alternatives?" at bounding box center [478, 396] width 812 height 39
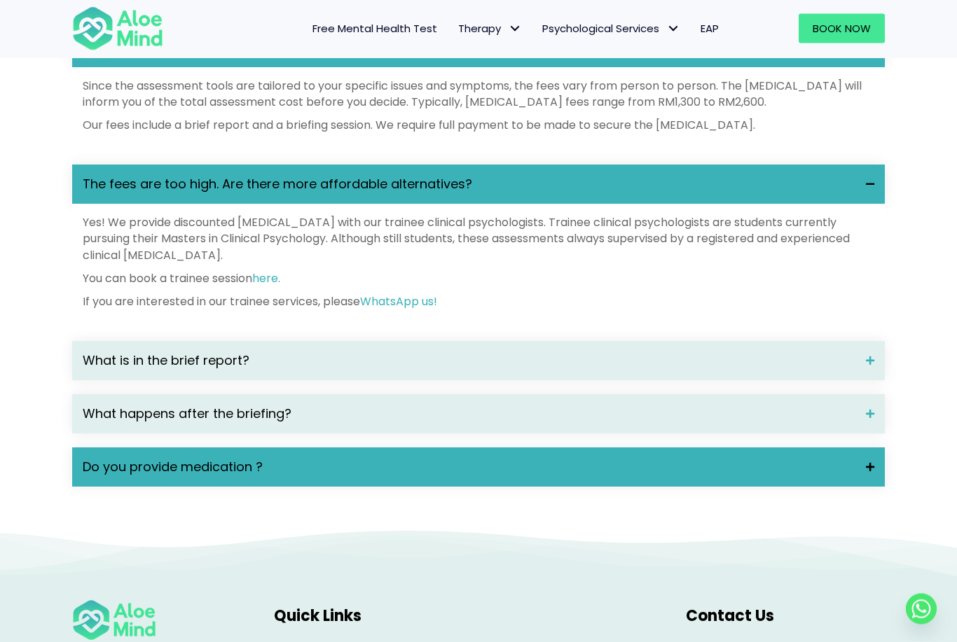
scroll to position [2136, 0]
click at [417, 487] on div "Do you provide medication ?" at bounding box center [478, 467] width 812 height 39
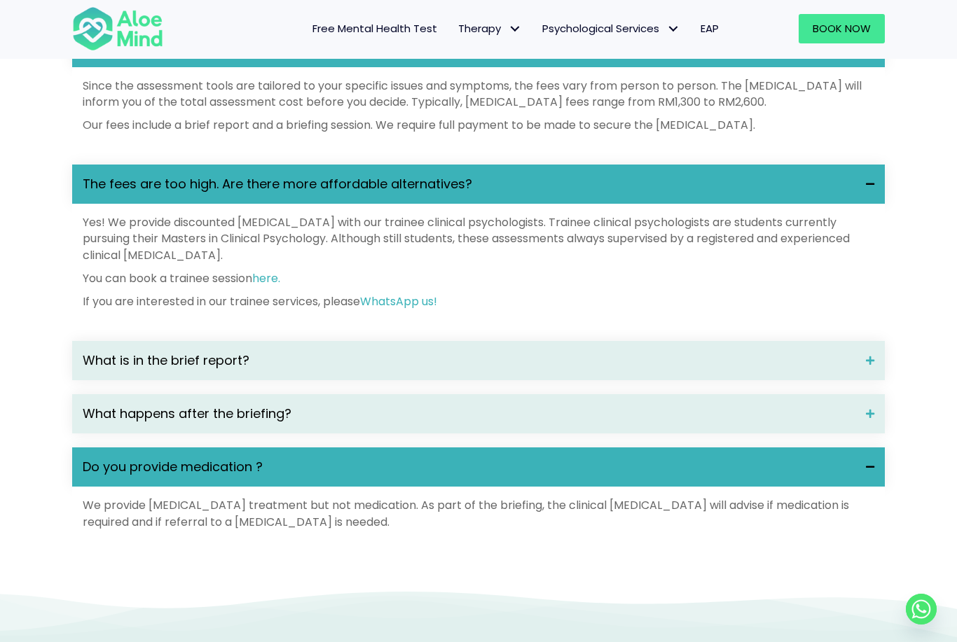
click at [442, 476] on span "Do you provide medication ?" at bounding box center [469, 467] width 772 height 18
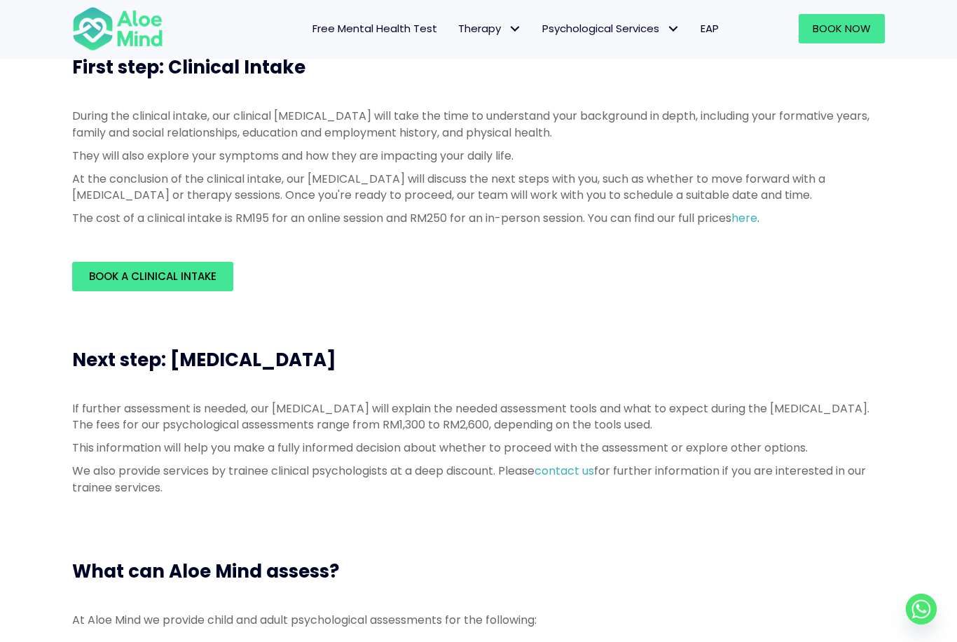
scroll to position [563, 0]
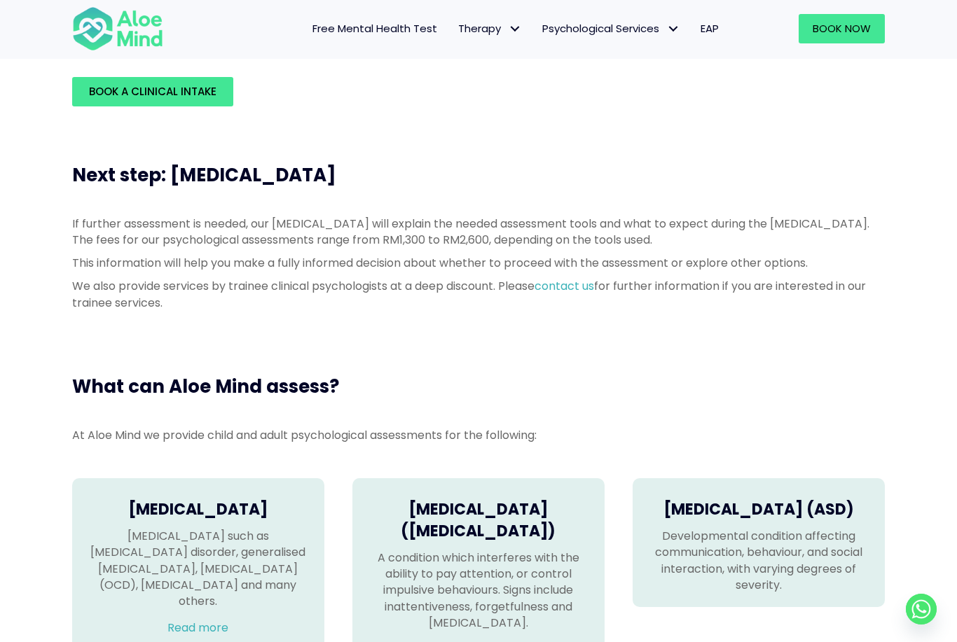
click at [224, 620] on link "Read more" at bounding box center [197, 628] width 61 height 16
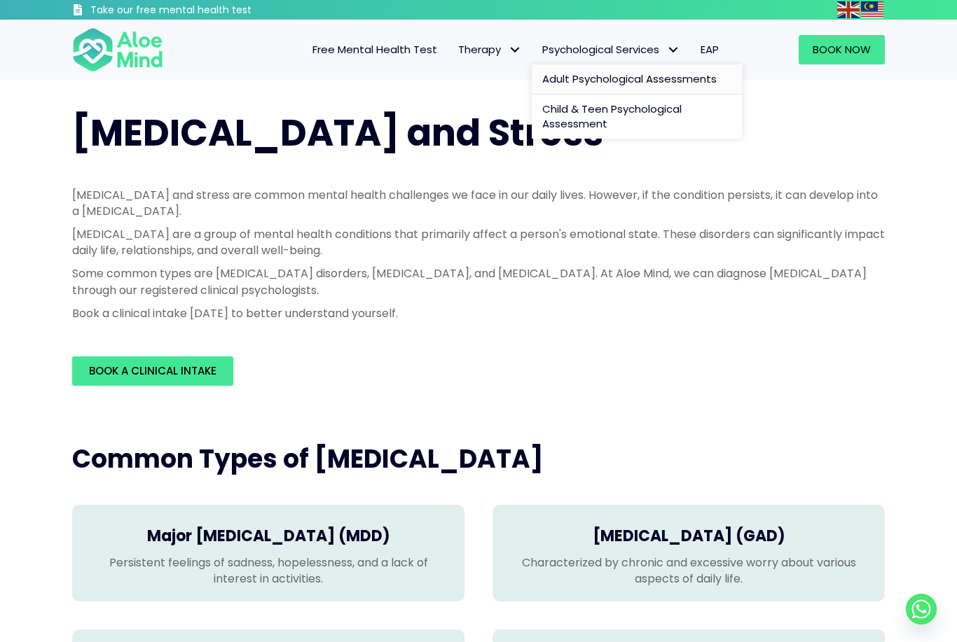
click at [639, 79] on span "Adult Psychological Assessments" at bounding box center [629, 78] width 174 height 15
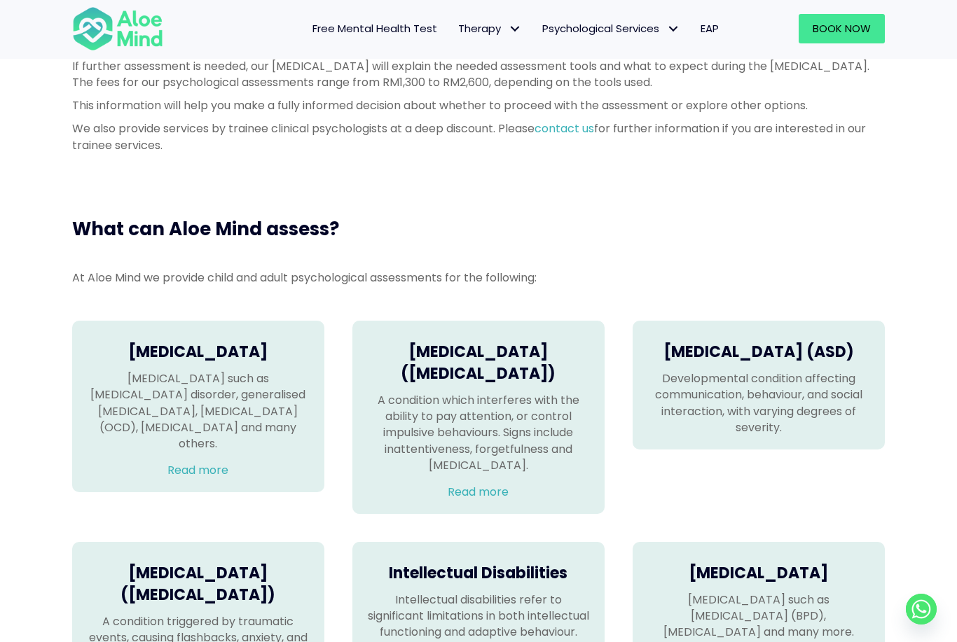
scroll to position [717, 0]
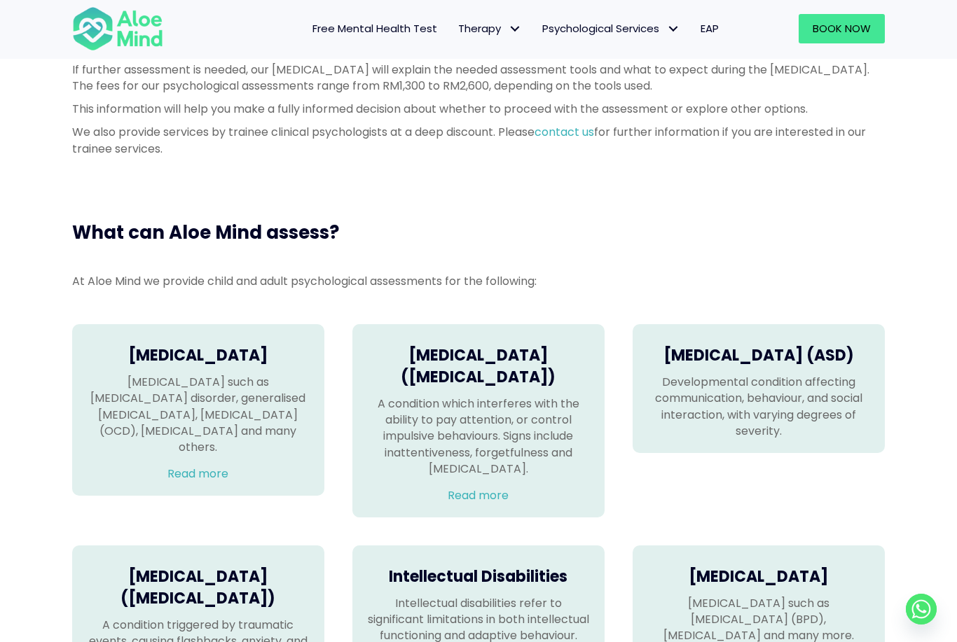
click at [699, 367] on h4 "[MEDICAL_DATA] (ASD)" at bounding box center [758, 356] width 224 height 22
click at [745, 362] on h4 "Autism Spectrum Disorder (ASD)" at bounding box center [758, 356] width 224 height 22
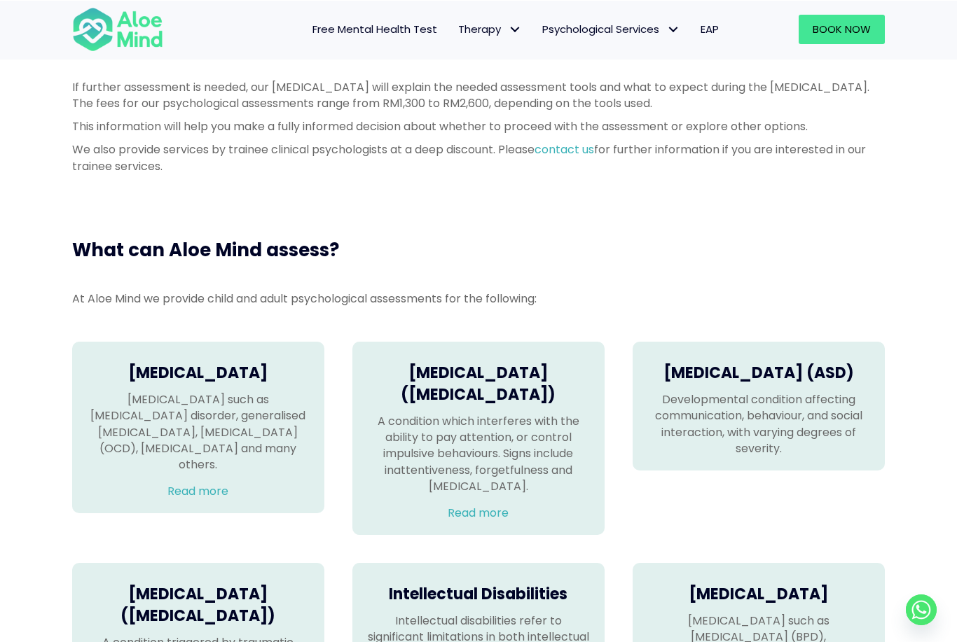
click at [716, 384] on h4 "Autism Spectrum Disorder (ASD)" at bounding box center [758, 373] width 224 height 22
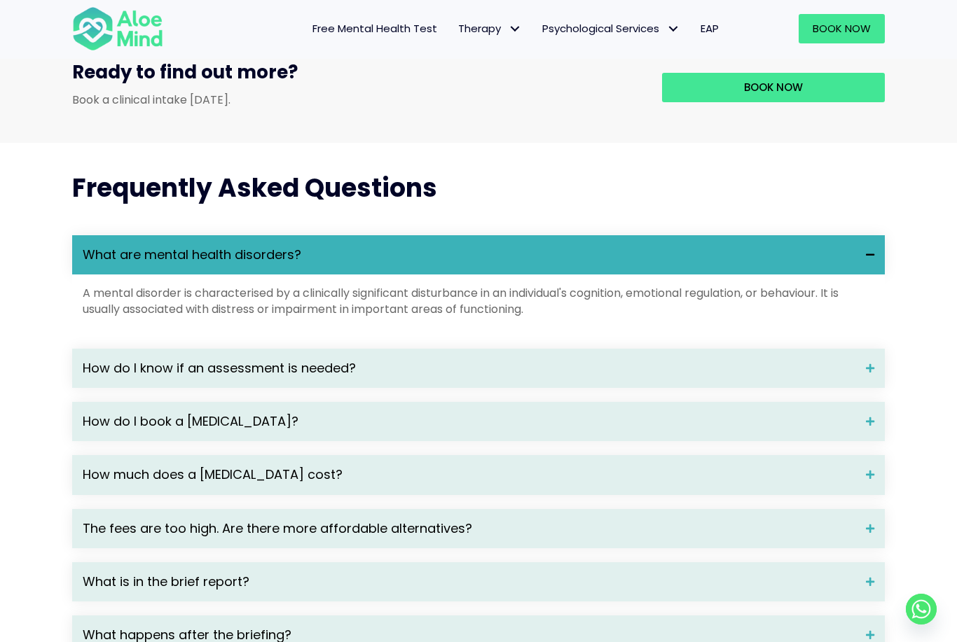
scroll to position [1682, 0]
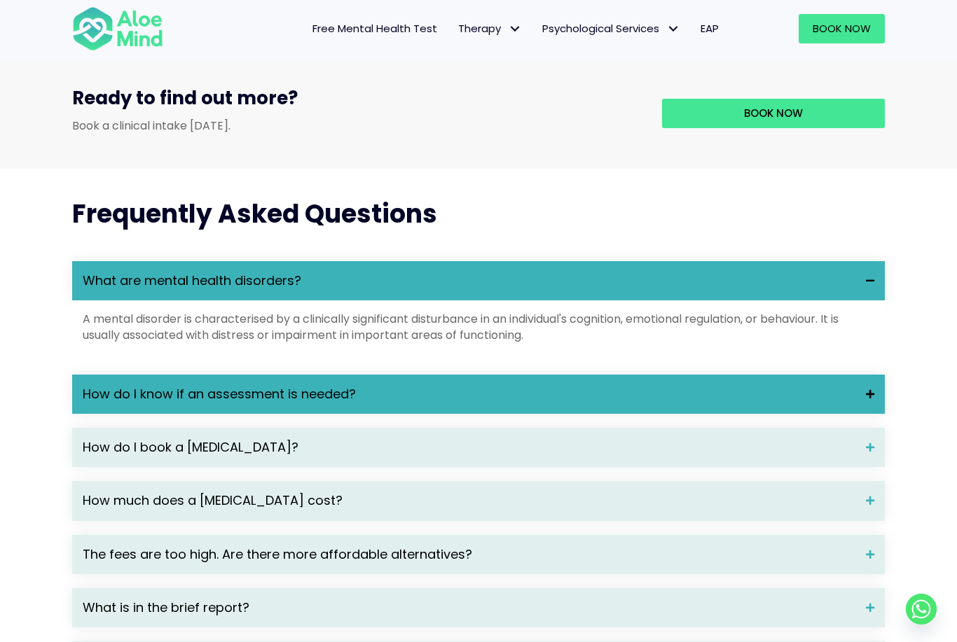
click at [556, 403] on span "How do I know if an assessment is needed?" at bounding box center [469, 394] width 772 height 18
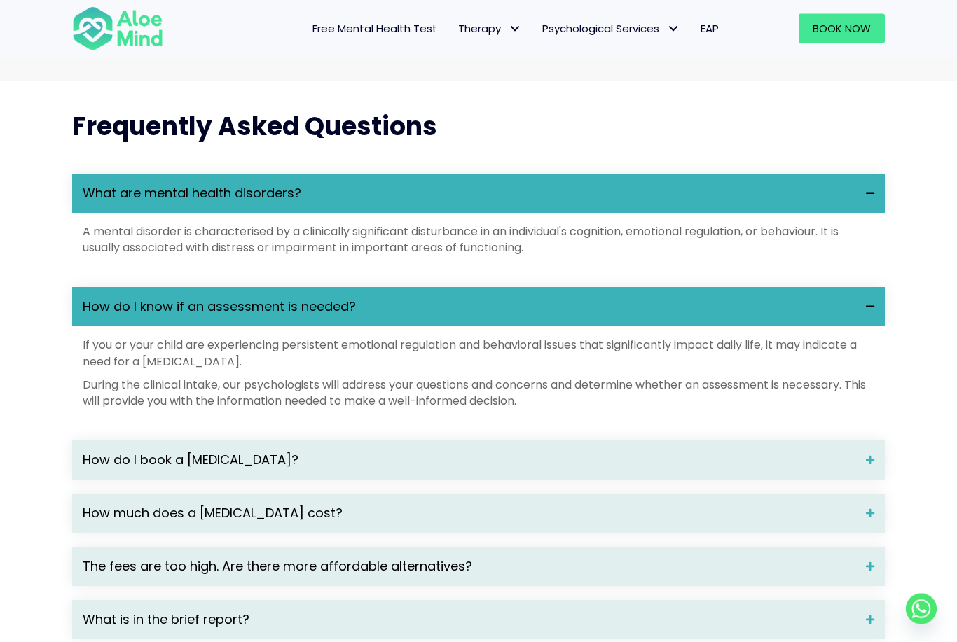
scroll to position [1770, 0]
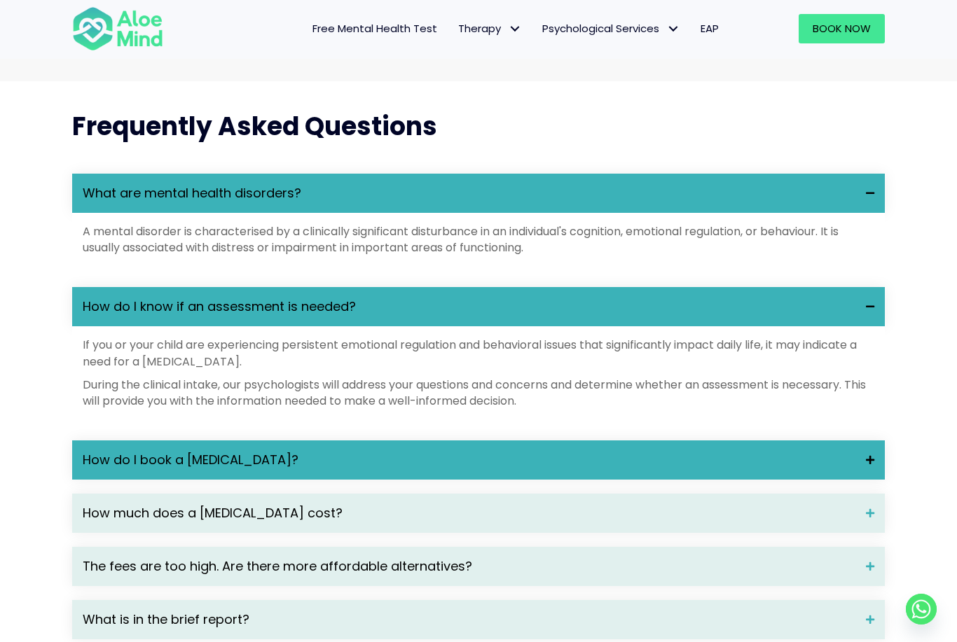
click at [490, 469] on span "How do I book a psychological assessment?" at bounding box center [469, 460] width 772 height 18
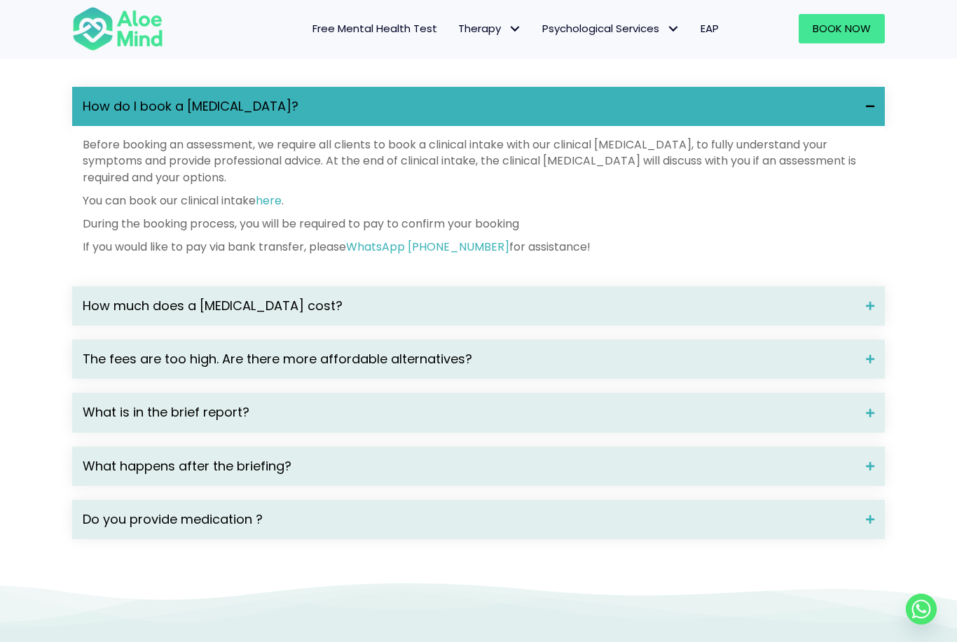
scroll to position [2123, 0]
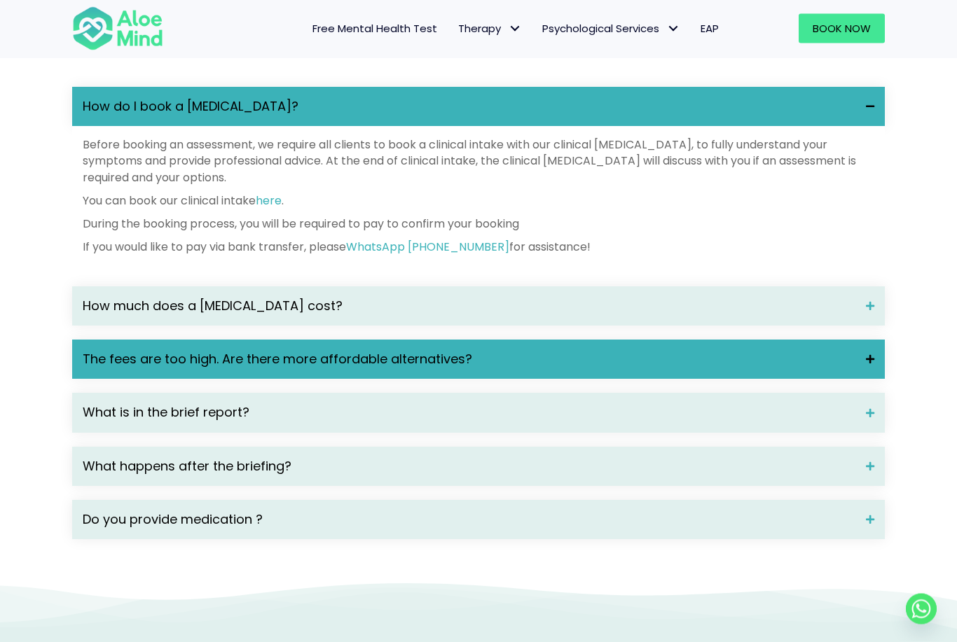
click at [643, 367] on span "The fees are too high. Are there more affordable alternatives?" at bounding box center [469, 360] width 772 height 18
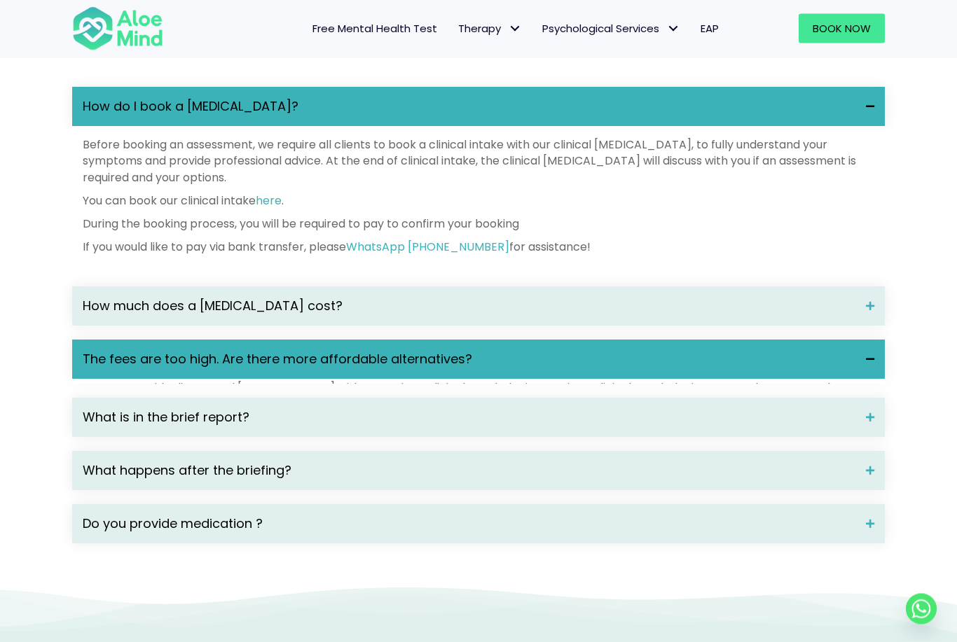
scroll to position [2123, 0]
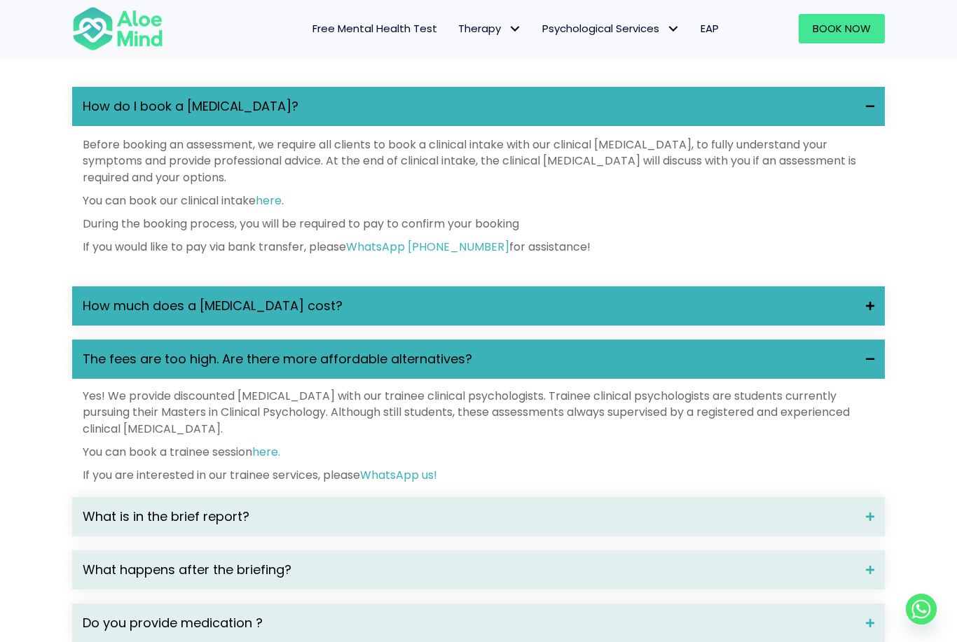
click at [710, 315] on span "How much does a psychological assessment cost?" at bounding box center [469, 306] width 772 height 18
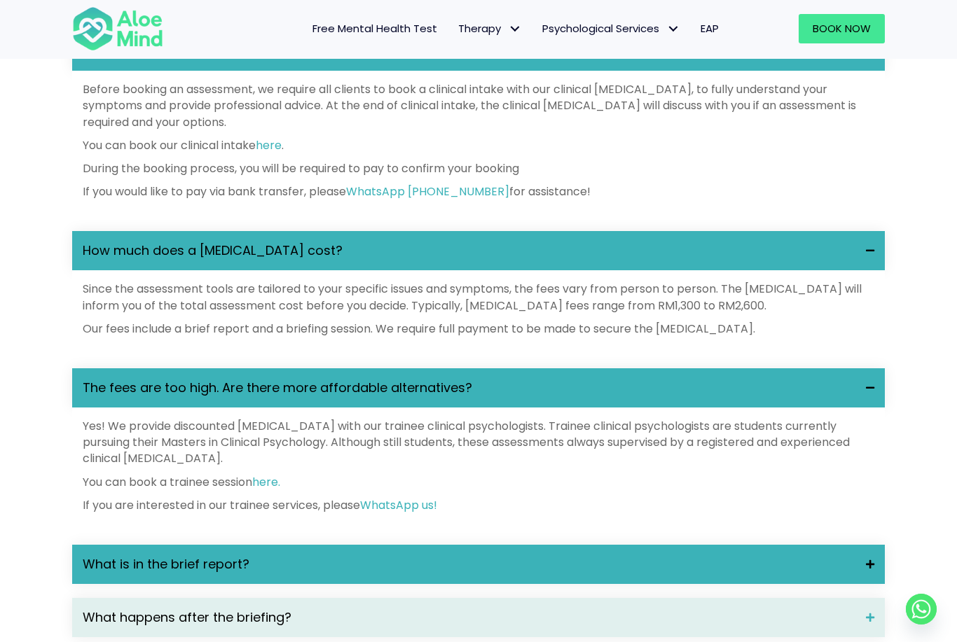
click at [450, 561] on div "What is in the brief report?" at bounding box center [478, 564] width 812 height 39
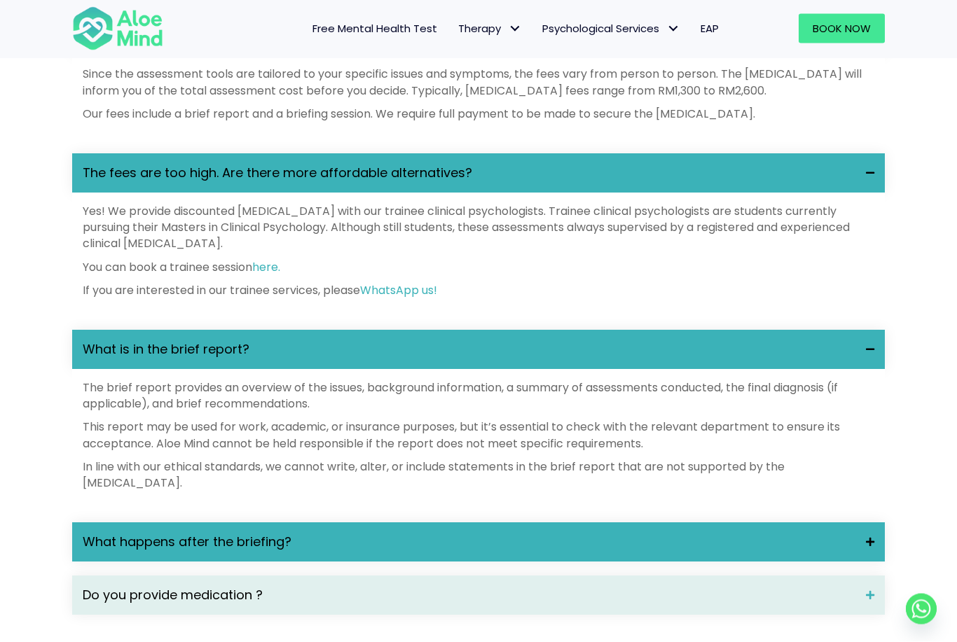
click at [454, 550] on span "What happens after the briefing?" at bounding box center [469, 543] width 772 height 18
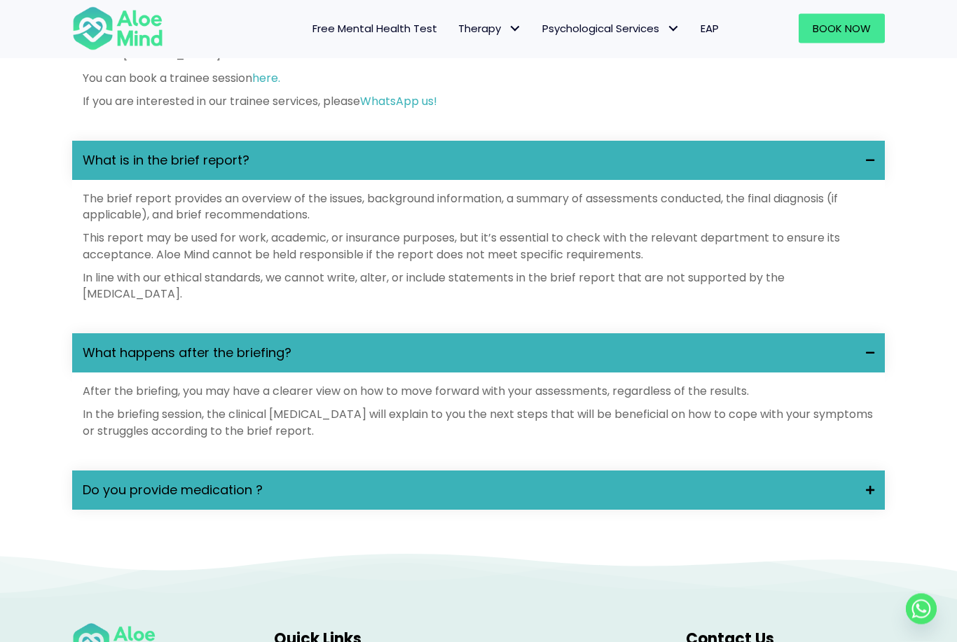
click at [469, 511] on div "Do you provide medication ?" at bounding box center [478, 490] width 812 height 39
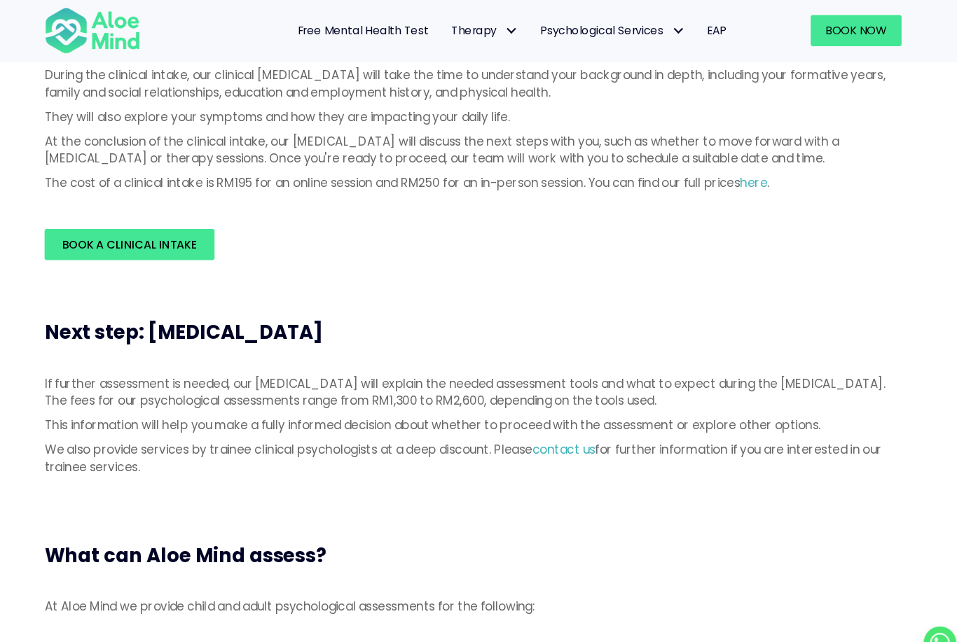
scroll to position [186, 0]
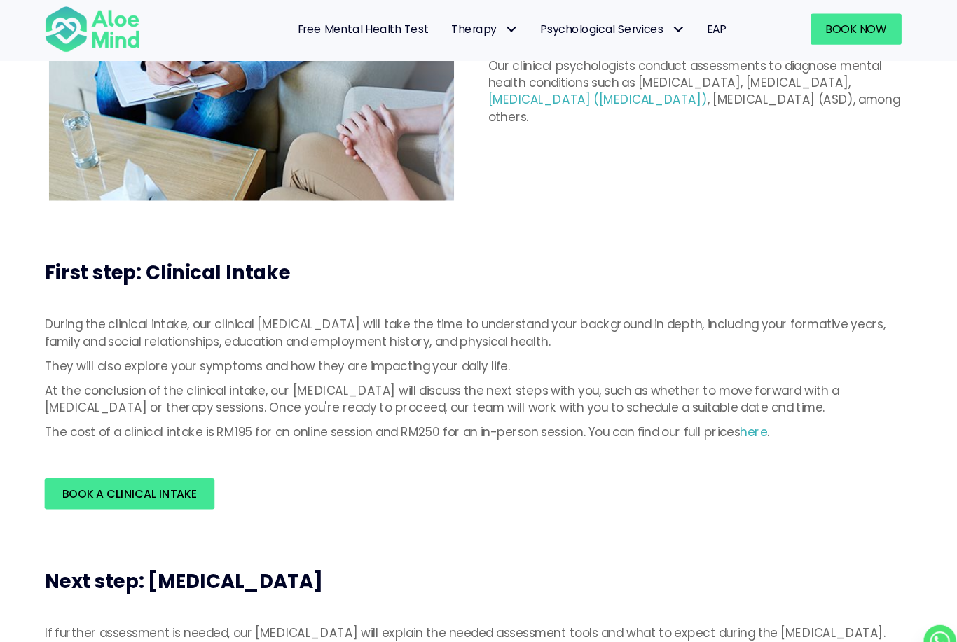
click at [731, 412] on link "here" at bounding box center [744, 411] width 26 height 16
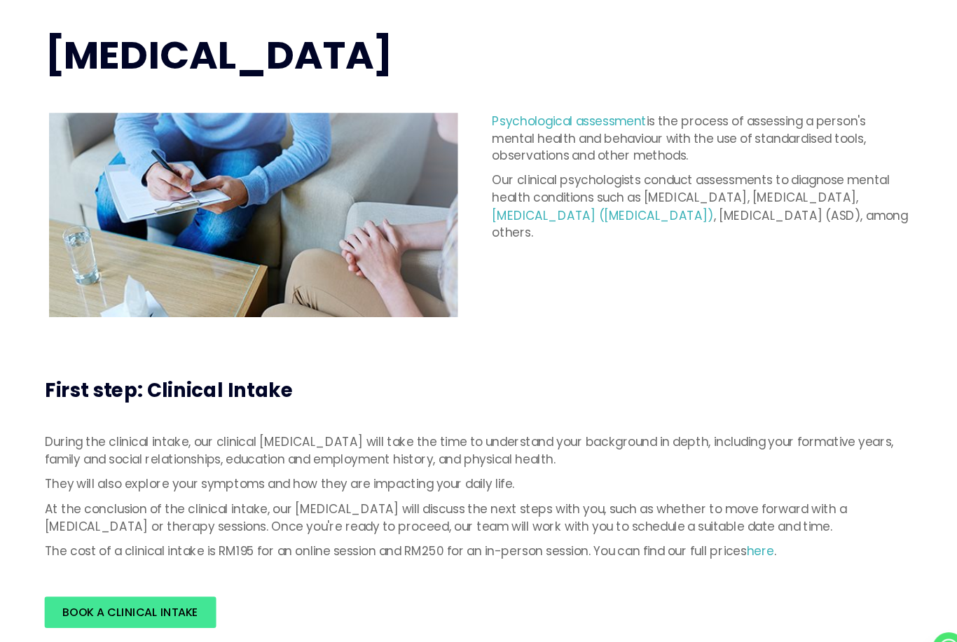
scroll to position [0, 0]
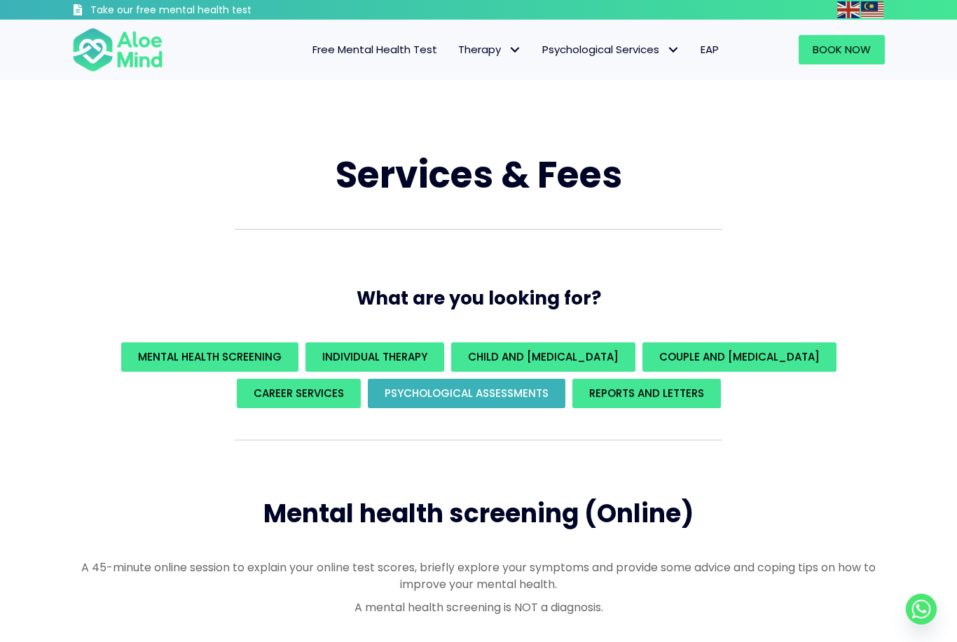
click at [507, 403] on link "Psychological assessments" at bounding box center [466, 393] width 197 height 29
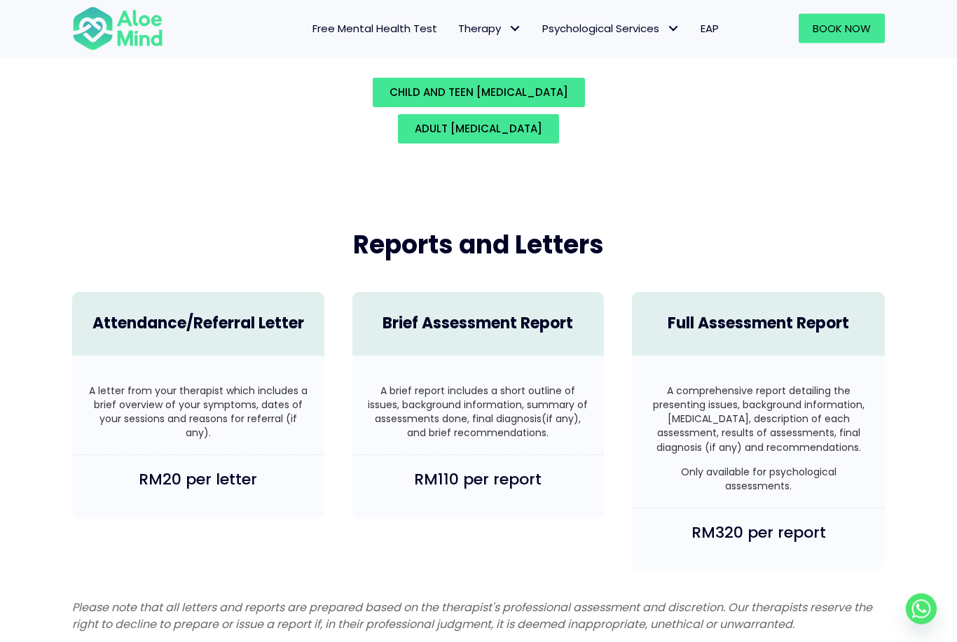
scroll to position [3212, 0]
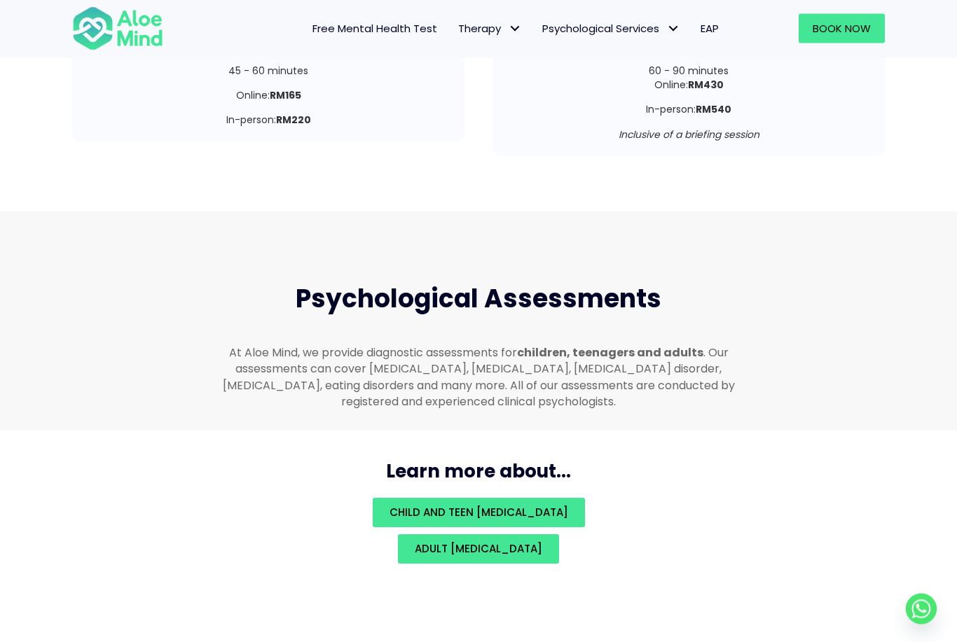
scroll to position [2786, 0]
